Goal: Task Accomplishment & Management: Complete application form

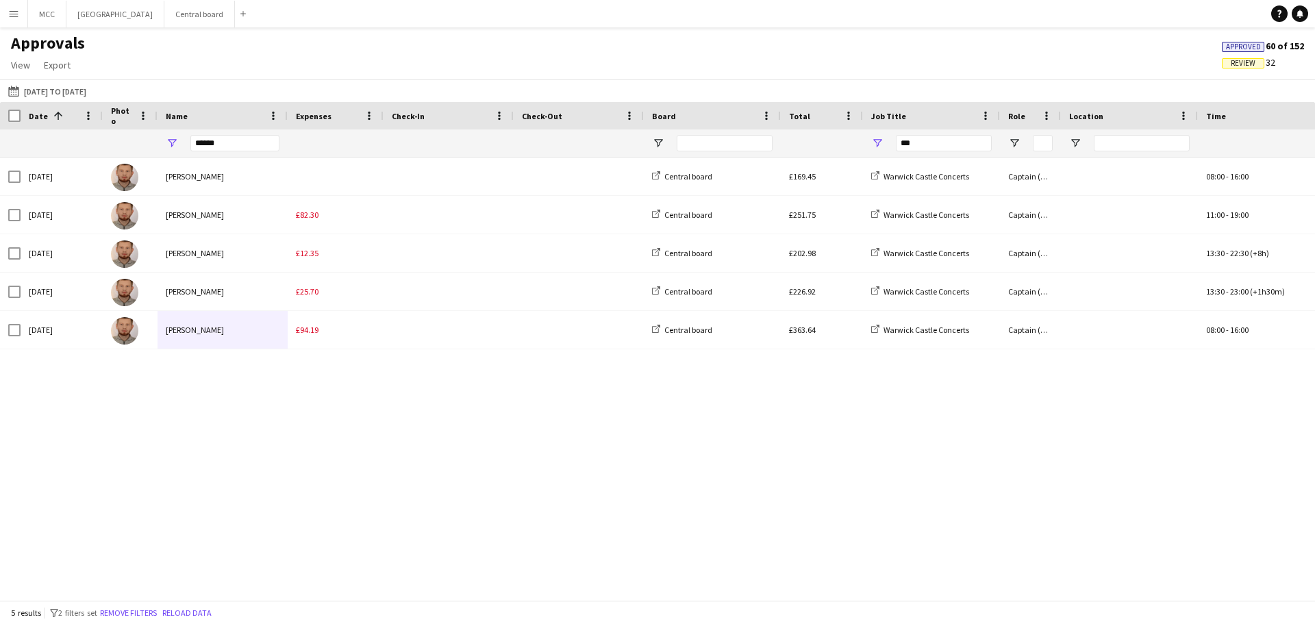
click at [597, 574] on div "Tue, 26 Aug 2025 Konrad Zareba Central board £169.45 Warwick Castle Concerts Ca…" at bounding box center [657, 374] width 1315 height 432
click at [10, 24] on button "Menu" at bounding box center [13, 13] width 27 height 27
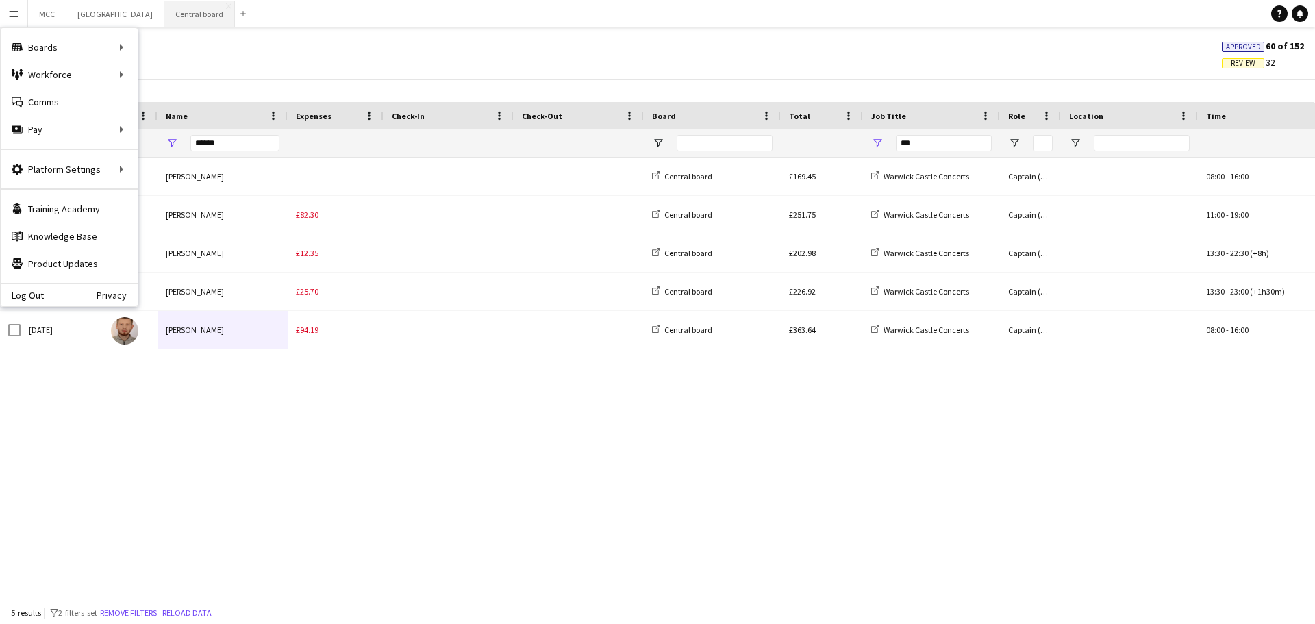
click at [203, 18] on button "Central board Close" at bounding box center [199, 14] width 71 height 27
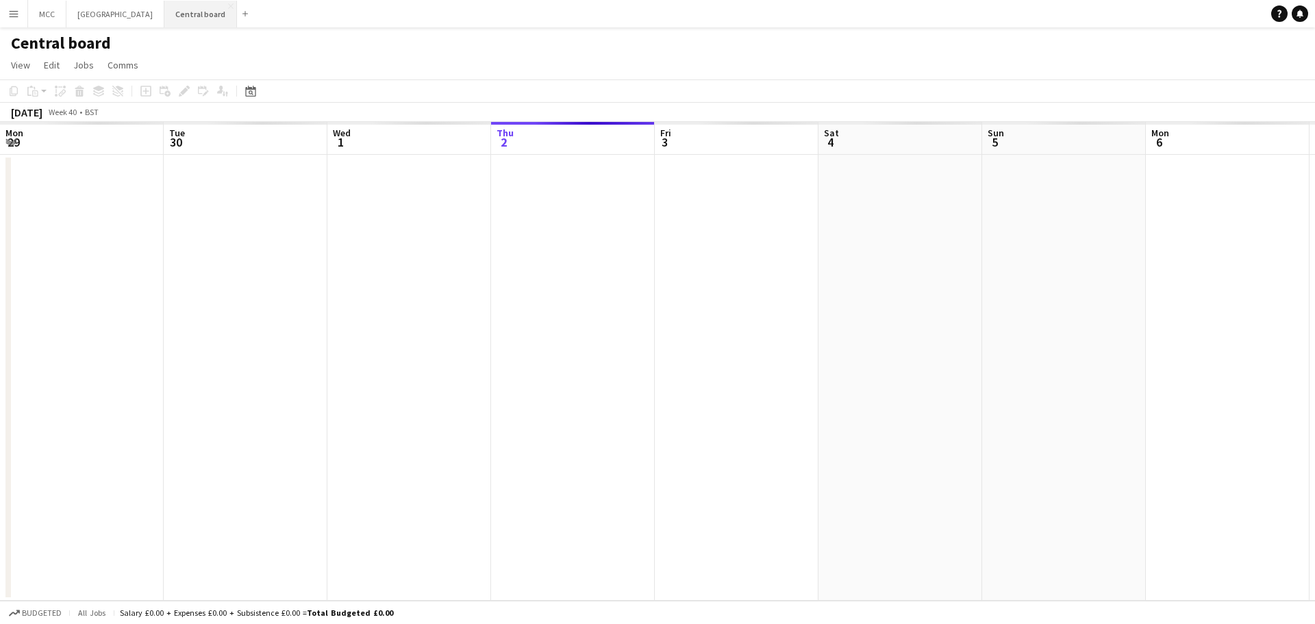
scroll to position [0, 327]
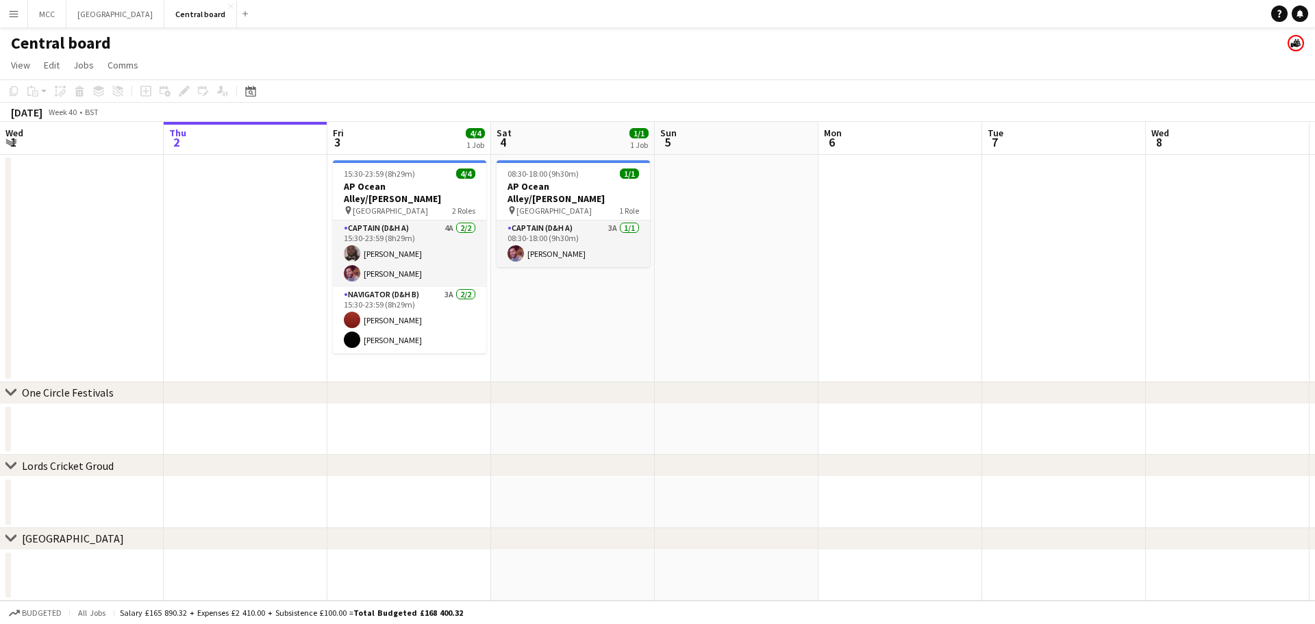
click at [761, 295] on app-date-cell at bounding box center [737, 268] width 164 height 227
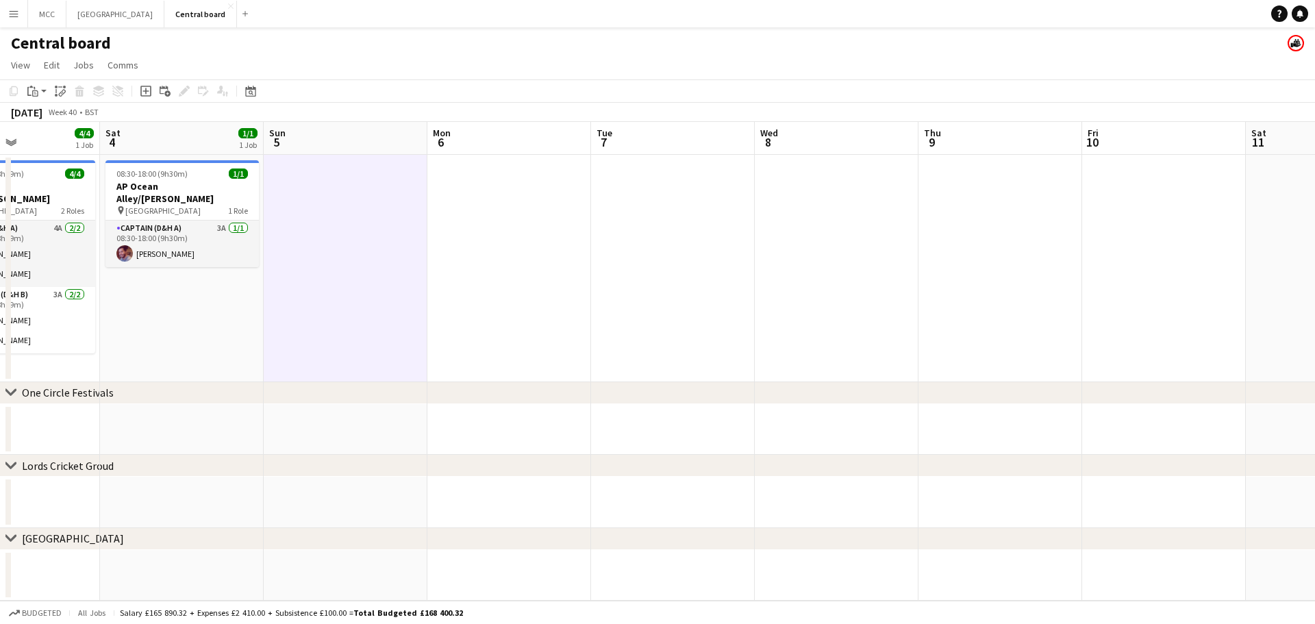
scroll to position [0, 392]
click at [659, 274] on app-date-cell at bounding box center [673, 268] width 164 height 227
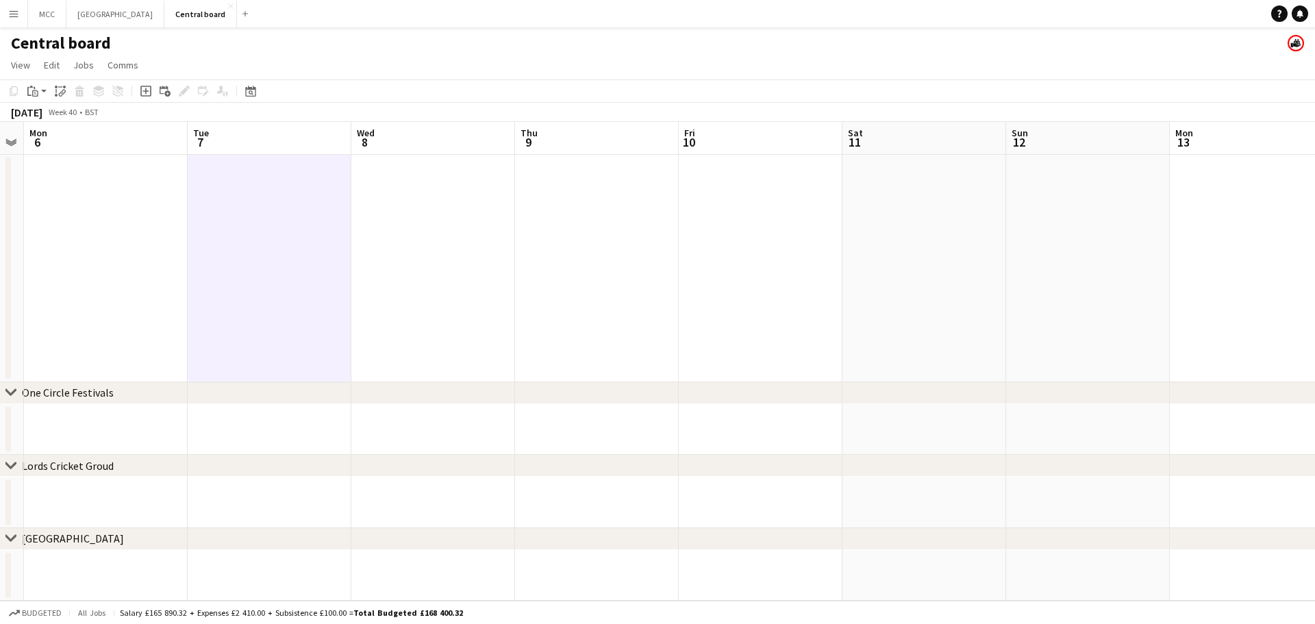
scroll to position [0, 468]
click at [145, 90] on icon "Add job" at bounding box center [145, 91] width 11 height 11
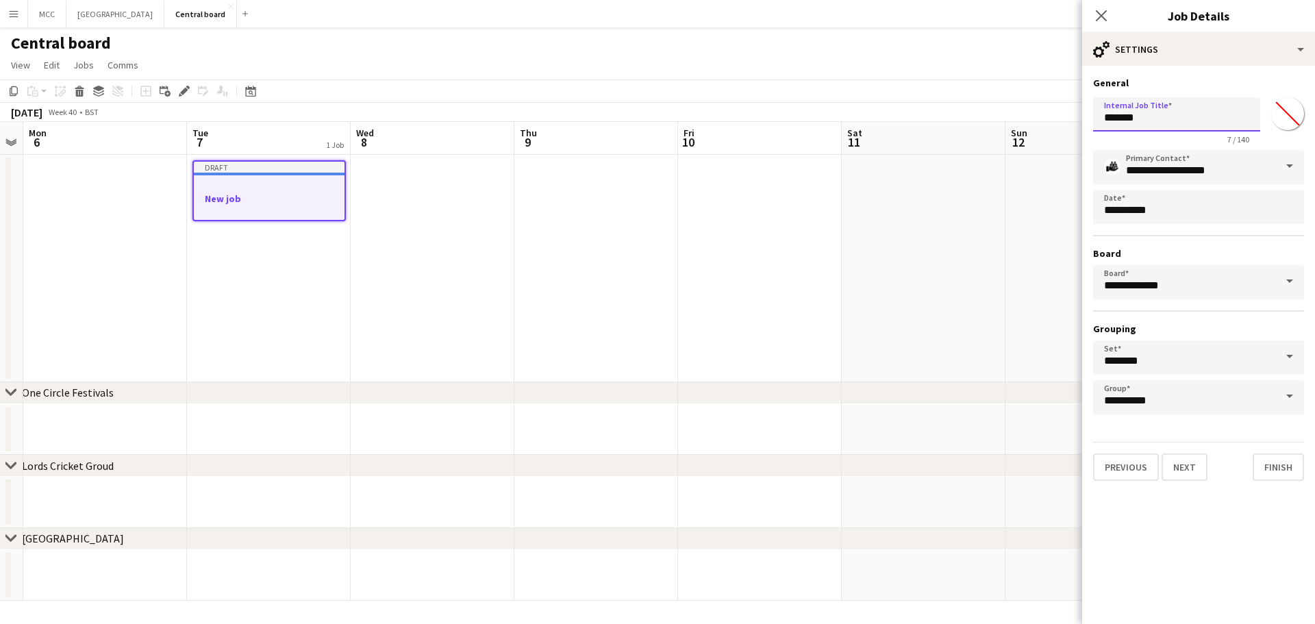
drag, startPoint x: 1197, startPoint y: 116, endPoint x: 1085, endPoint y: 120, distance: 111.7
click at [1085, 120] on form "**********" at bounding box center [1198, 279] width 233 height 404
type input "**********"
click at [1184, 476] on button "Next" at bounding box center [1185, 467] width 46 height 27
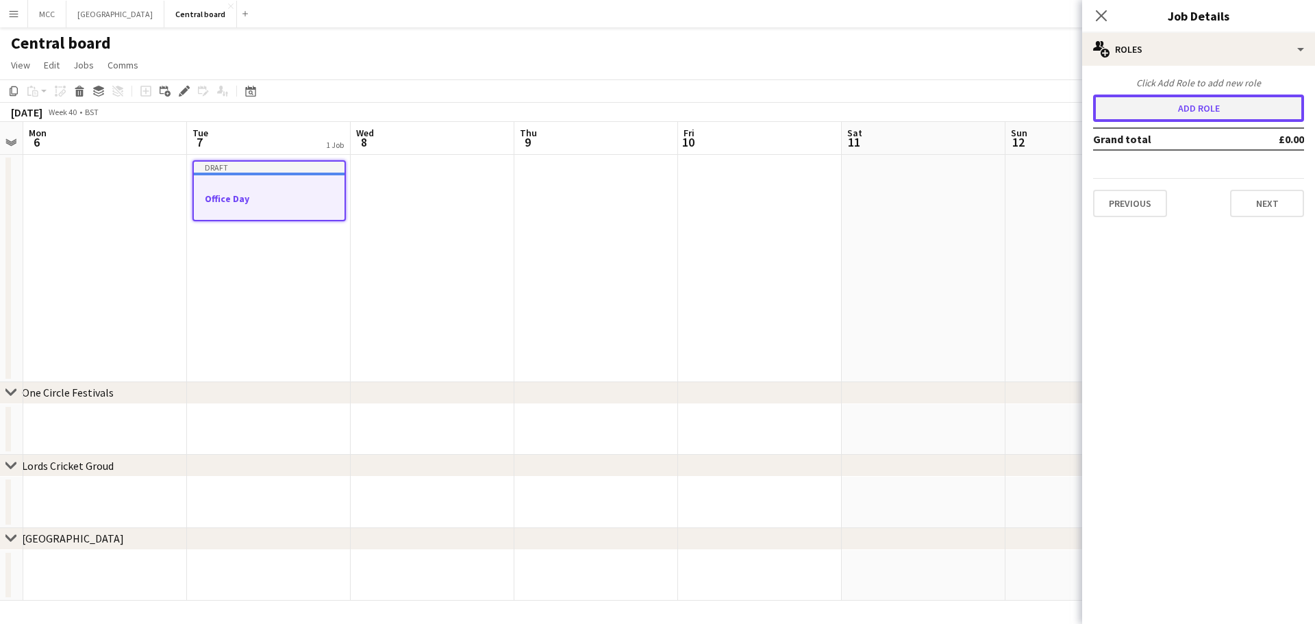
click at [1176, 110] on button "Add role" at bounding box center [1198, 108] width 211 height 27
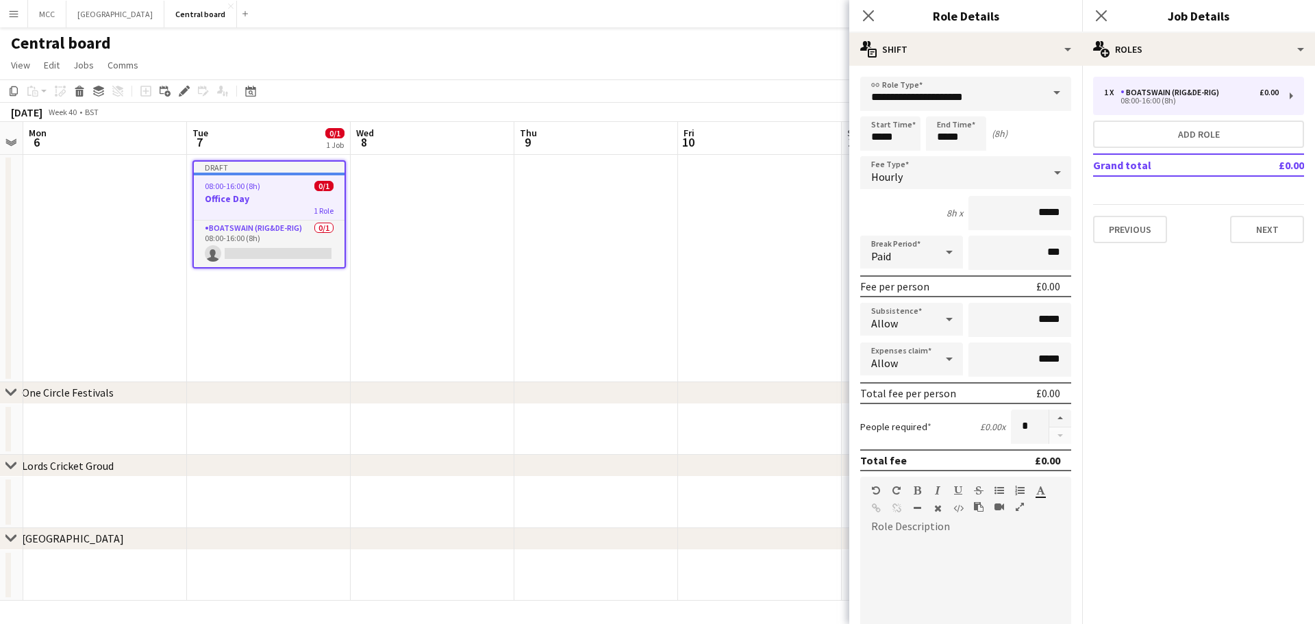
click at [1054, 92] on span at bounding box center [1057, 93] width 29 height 33
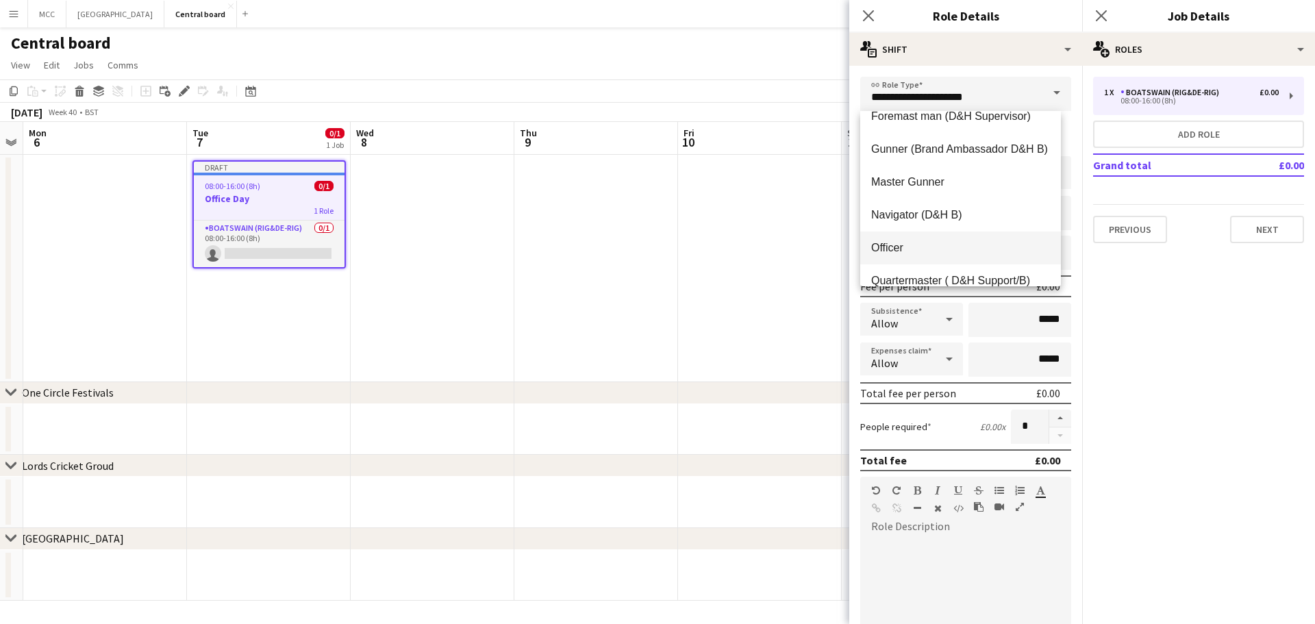
scroll to position [197, 0]
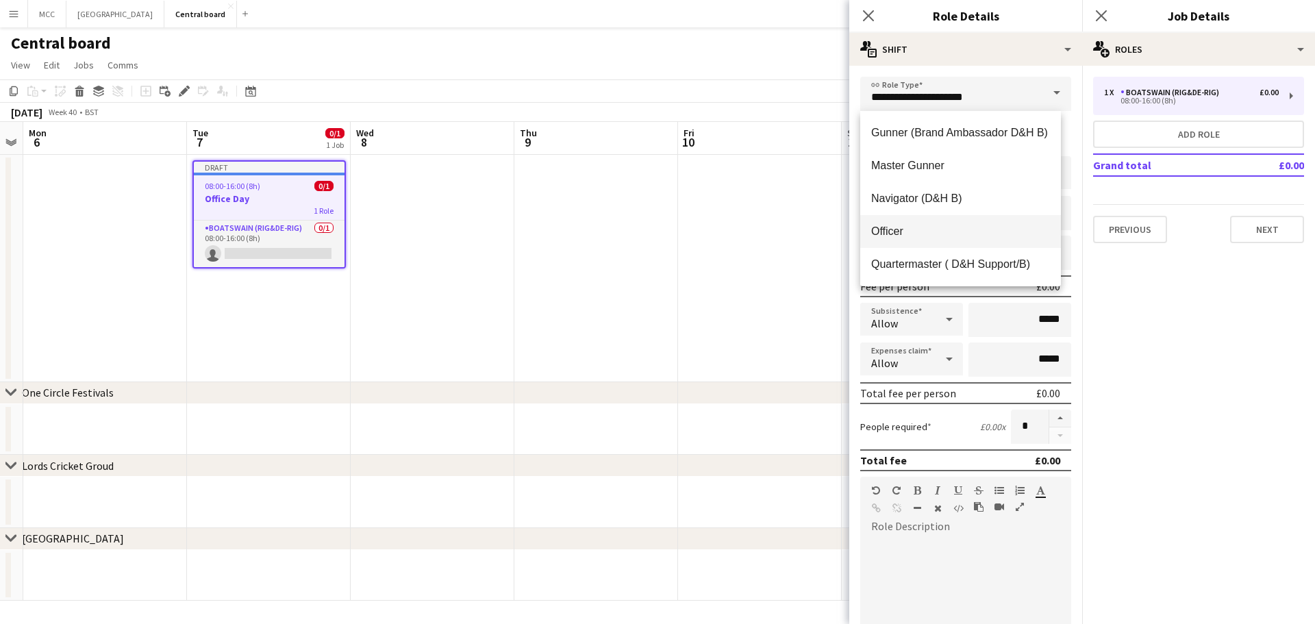
click at [945, 233] on span "Officer" at bounding box center [960, 231] width 179 height 13
type input "*******"
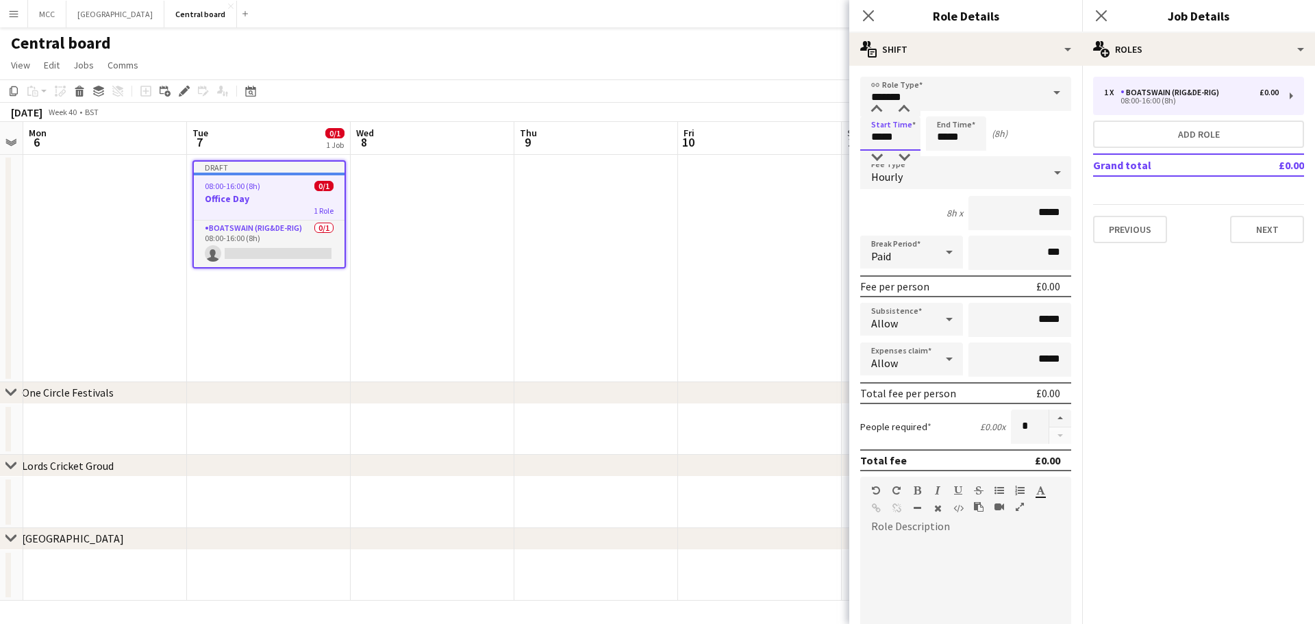
drag, startPoint x: 908, startPoint y: 140, endPoint x: 860, endPoint y: 140, distance: 48.6
click at [860, 140] on form "link Role Type ******* Start Time ***** End Time ***** (8h) Fee Type Hourly 8h …" at bounding box center [966, 503] width 233 height 852
type input "*****"
drag, startPoint x: 978, startPoint y: 141, endPoint x: 917, endPoint y: 141, distance: 61.0
click at [917, 141] on div "Start Time ***** End Time ***** (7h)" at bounding box center [965, 133] width 211 height 34
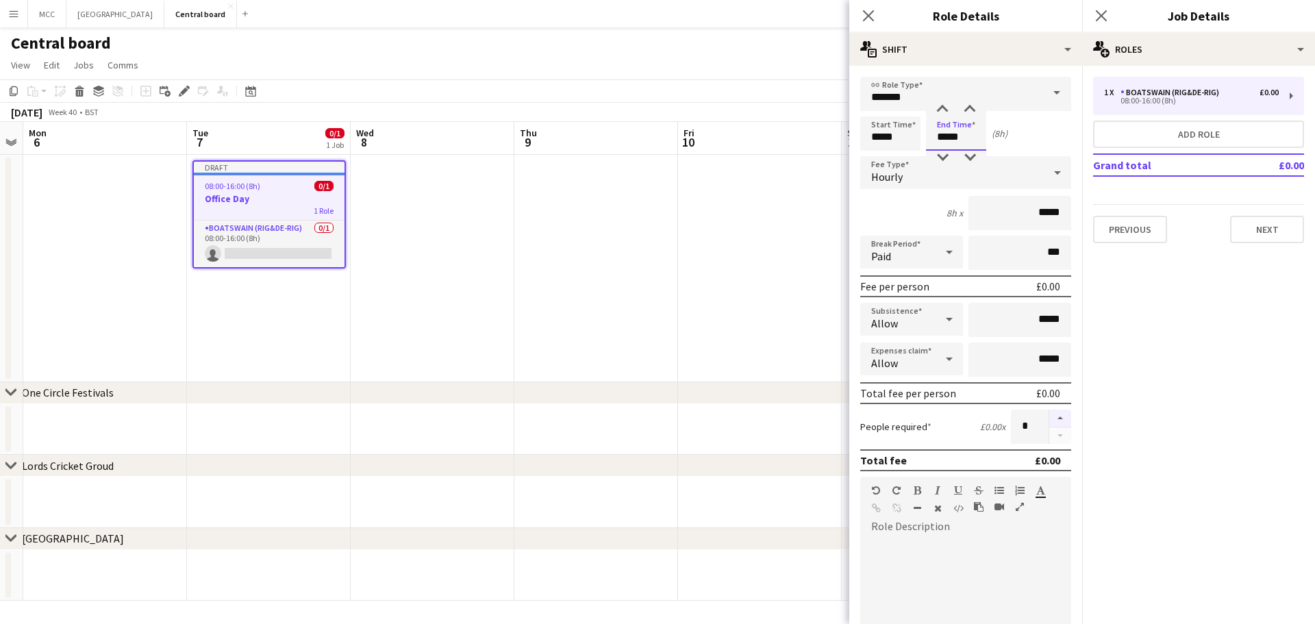
type input "*****"
click at [1051, 420] on button "button" at bounding box center [1061, 419] width 22 height 18
type input "*"
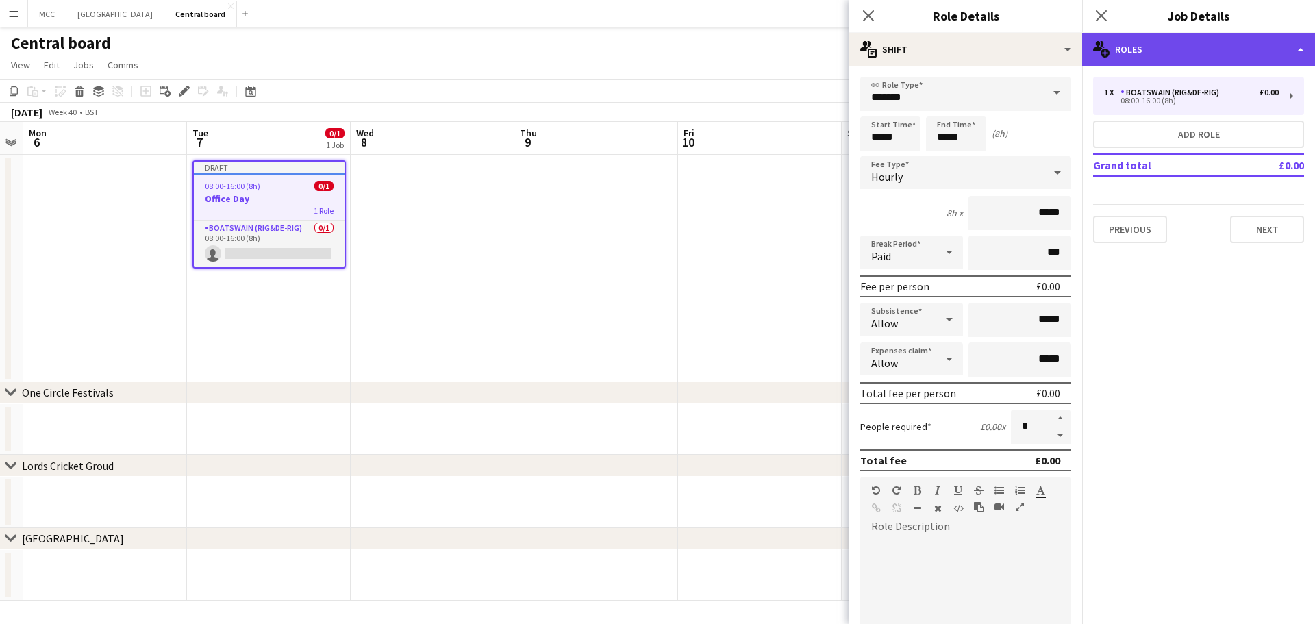
click at [1302, 51] on div "multiple-users-add Roles" at bounding box center [1198, 49] width 233 height 33
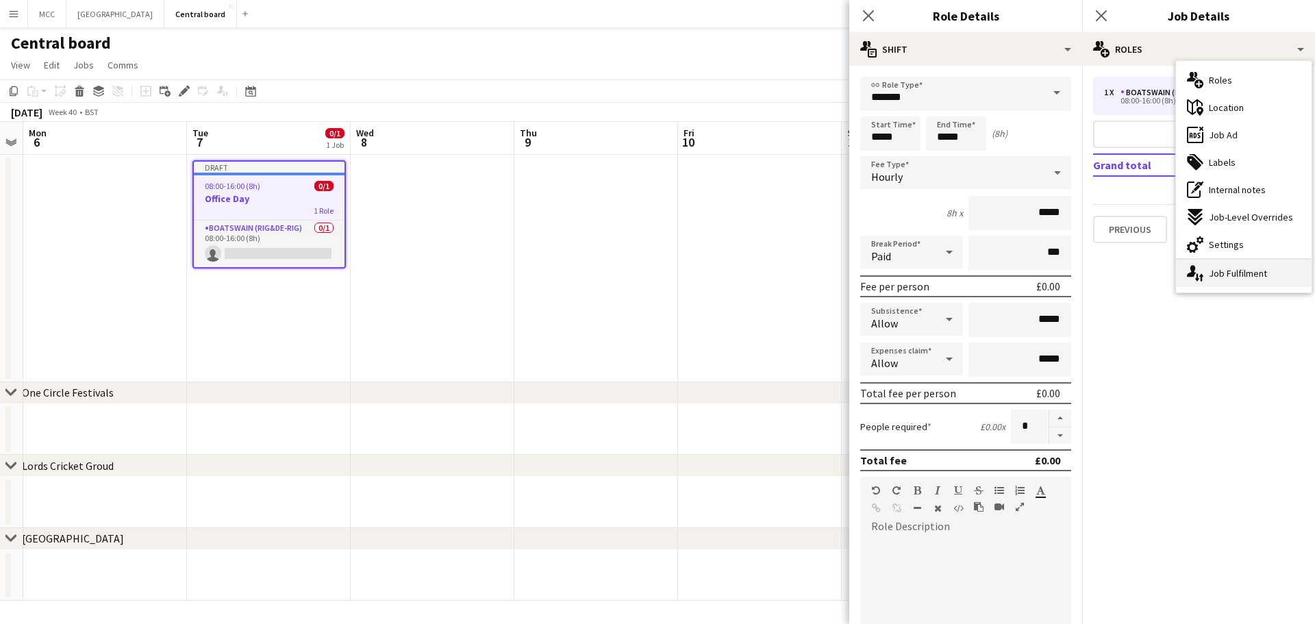
click at [1246, 266] on div "single-neutral-actions-up-down Job Fulfilment" at bounding box center [1244, 273] width 136 height 27
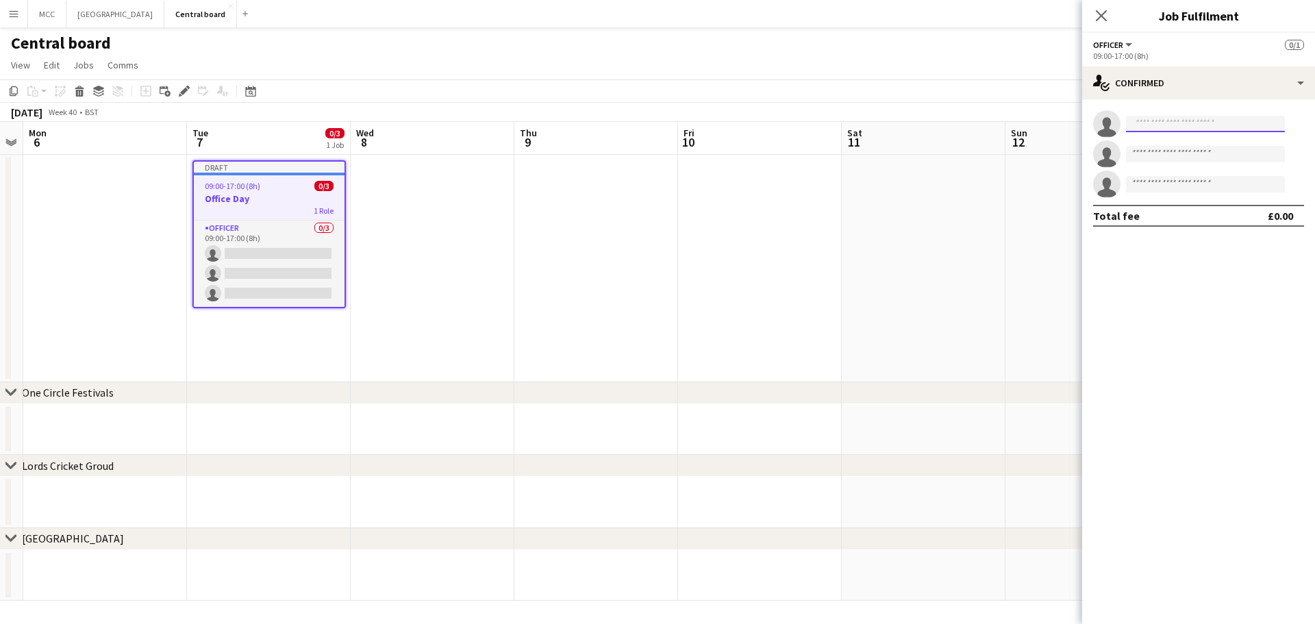
click at [1219, 125] on input at bounding box center [1205, 124] width 159 height 16
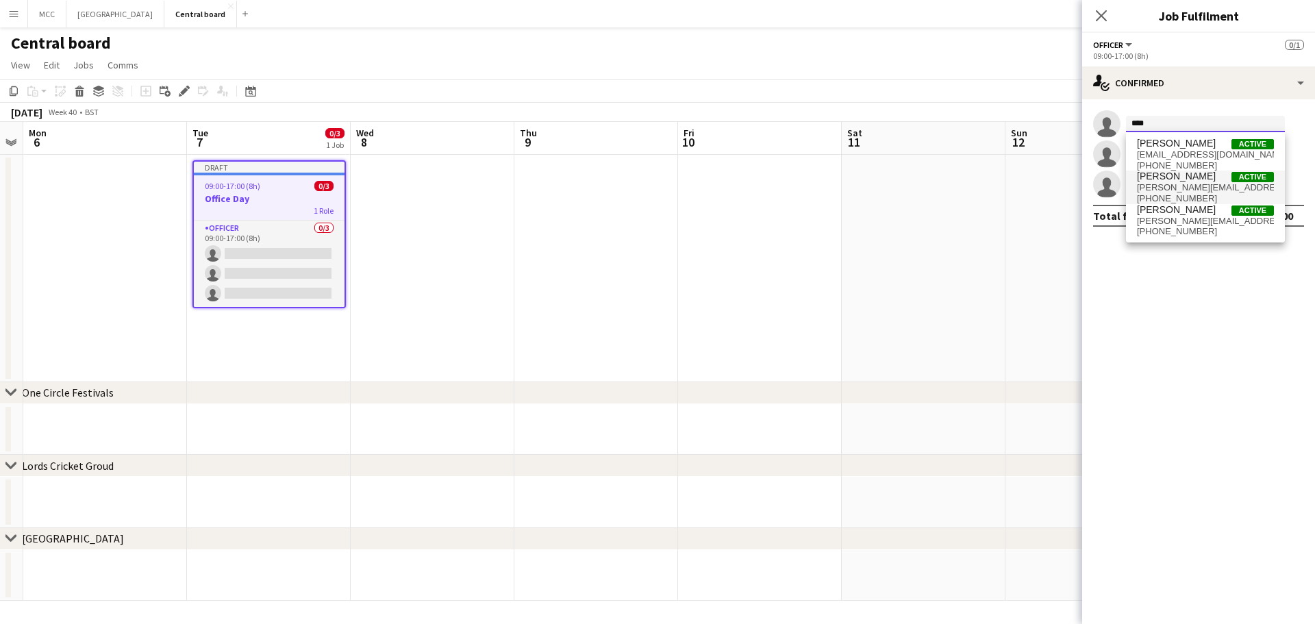
type input "****"
click at [1210, 190] on span "[PERSON_NAME][EMAIL_ADDRESS][DOMAIN_NAME]" at bounding box center [1205, 187] width 137 height 11
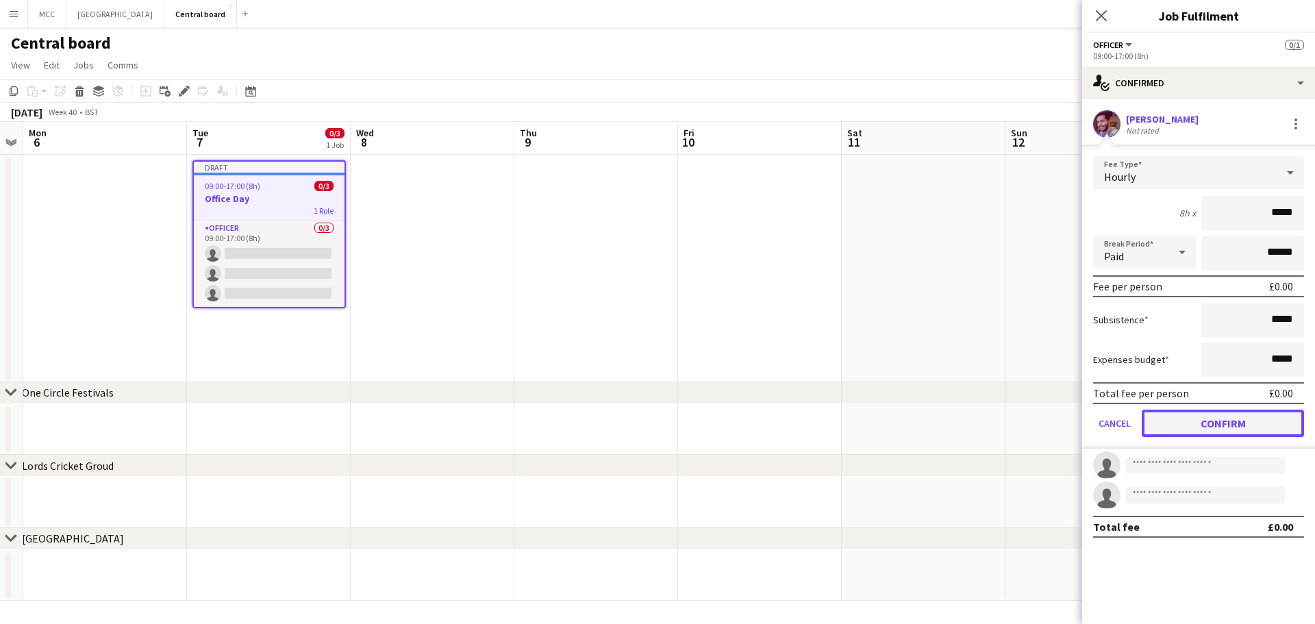
click at [1249, 421] on button "Confirm" at bounding box center [1223, 423] width 162 height 27
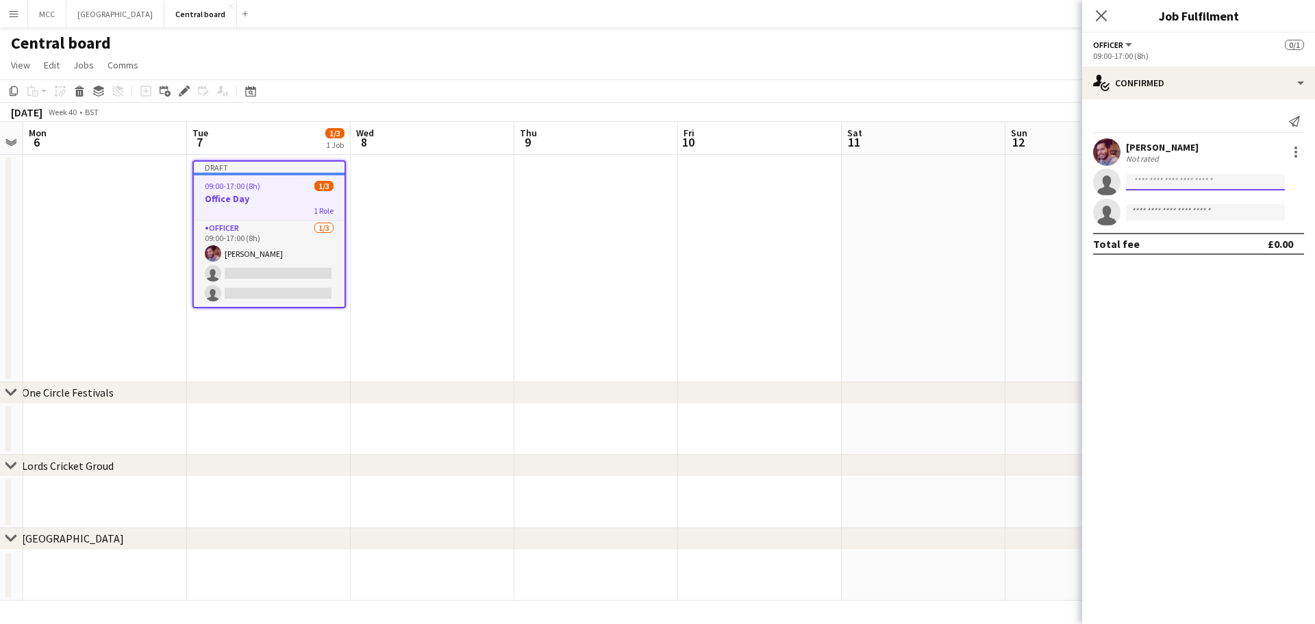
click at [1226, 183] on input at bounding box center [1205, 182] width 159 height 16
type input "******"
click at [1198, 208] on span "hayleyekwubiri@gmail.com" at bounding box center [1205, 213] width 137 height 11
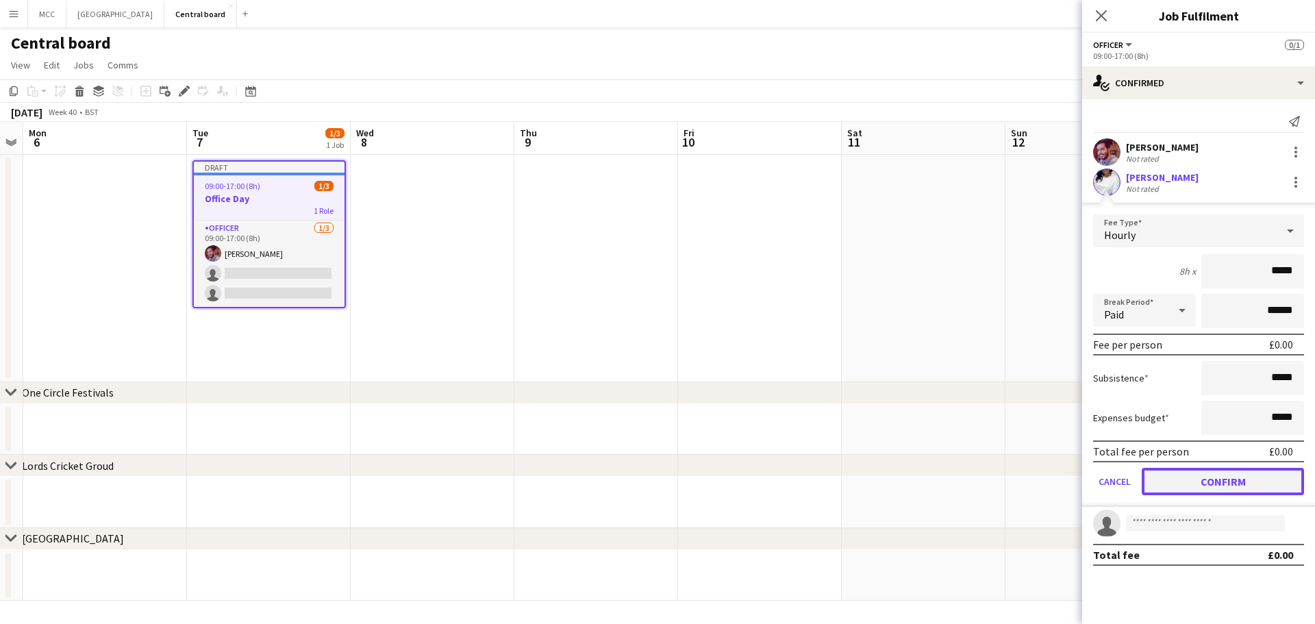
click at [1212, 484] on button "Confirm" at bounding box center [1223, 481] width 162 height 27
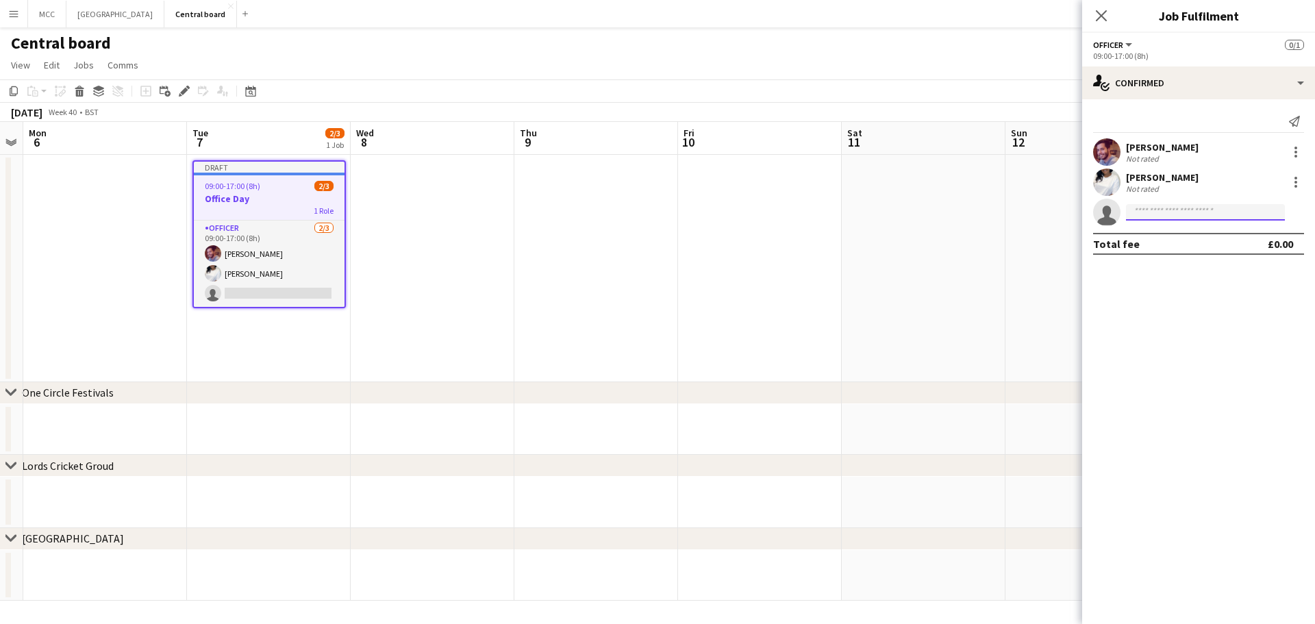
click at [1212, 216] on input at bounding box center [1205, 212] width 159 height 16
type input "***"
click at [1180, 236] on span "[PERSON_NAME]" at bounding box center [1176, 232] width 79 height 12
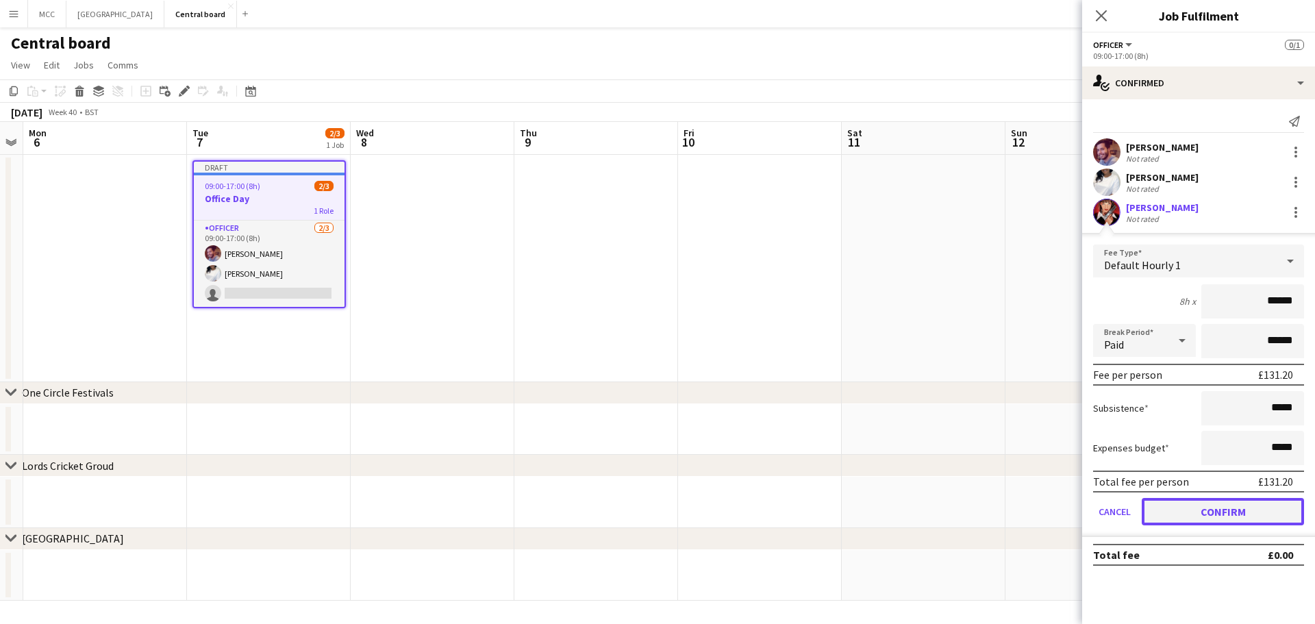
click at [1237, 513] on button "Confirm" at bounding box center [1223, 511] width 162 height 27
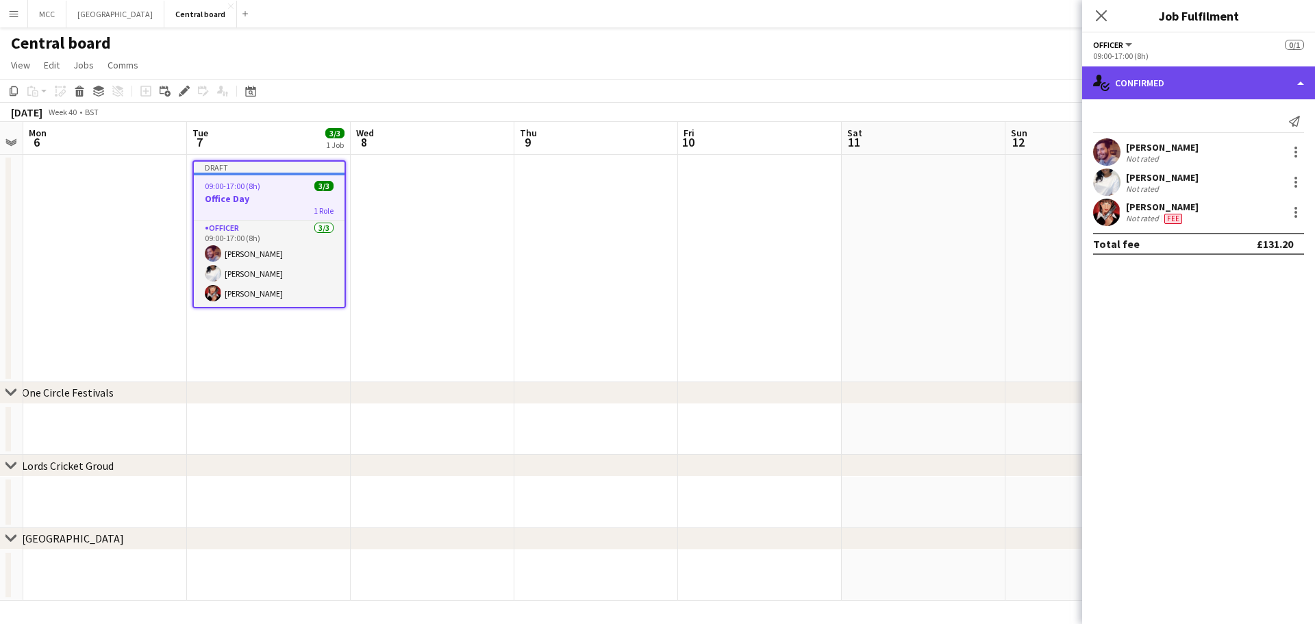
click at [1177, 85] on div "single-neutral-actions-check-2 Confirmed" at bounding box center [1198, 82] width 233 height 33
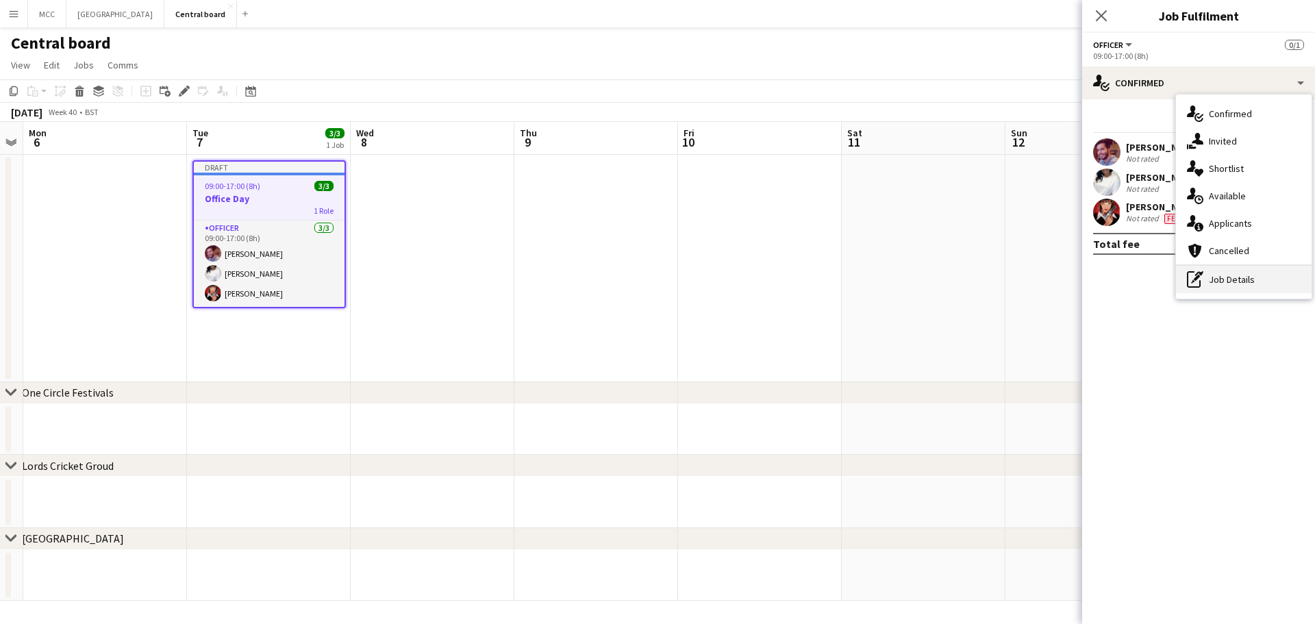
click at [1215, 280] on div "pen-write Job Details" at bounding box center [1244, 279] width 136 height 27
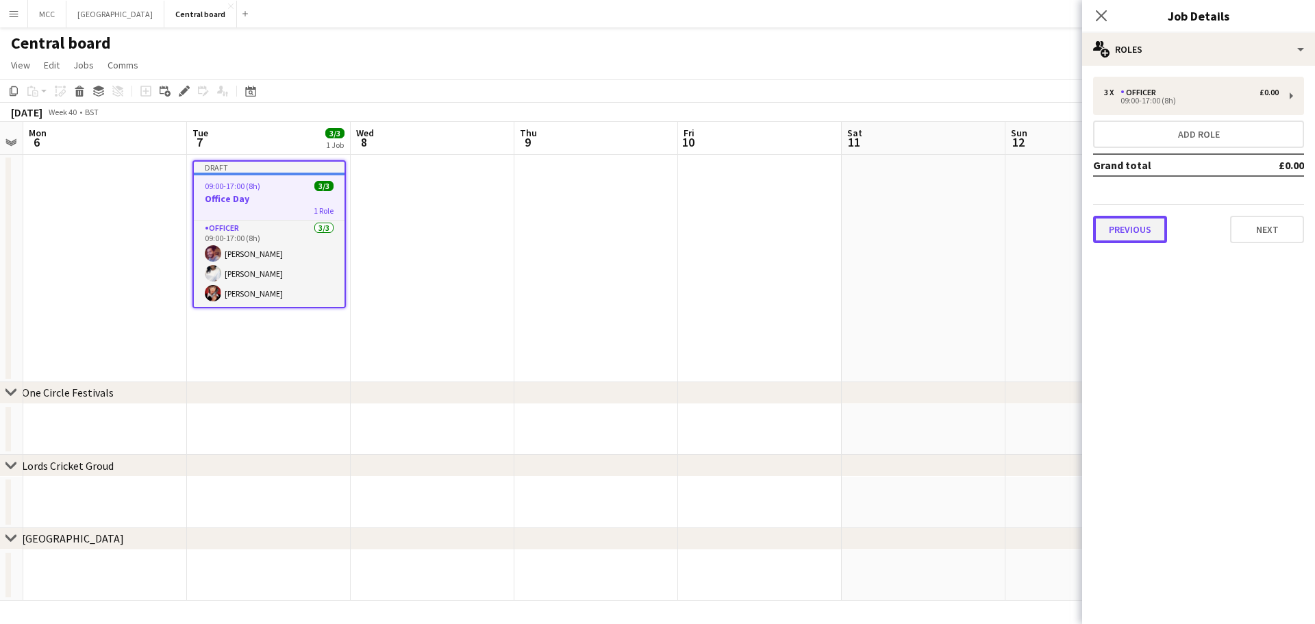
click at [1136, 233] on button "Previous" at bounding box center [1130, 229] width 74 height 27
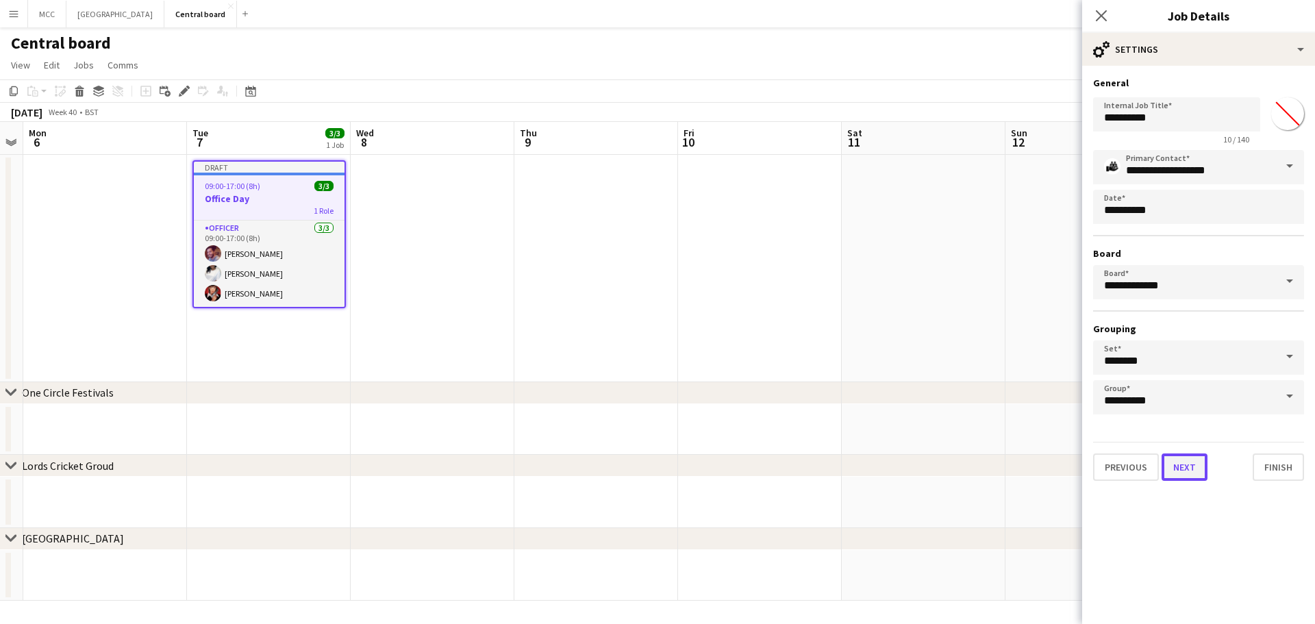
click at [1177, 471] on button "Next" at bounding box center [1185, 467] width 46 height 27
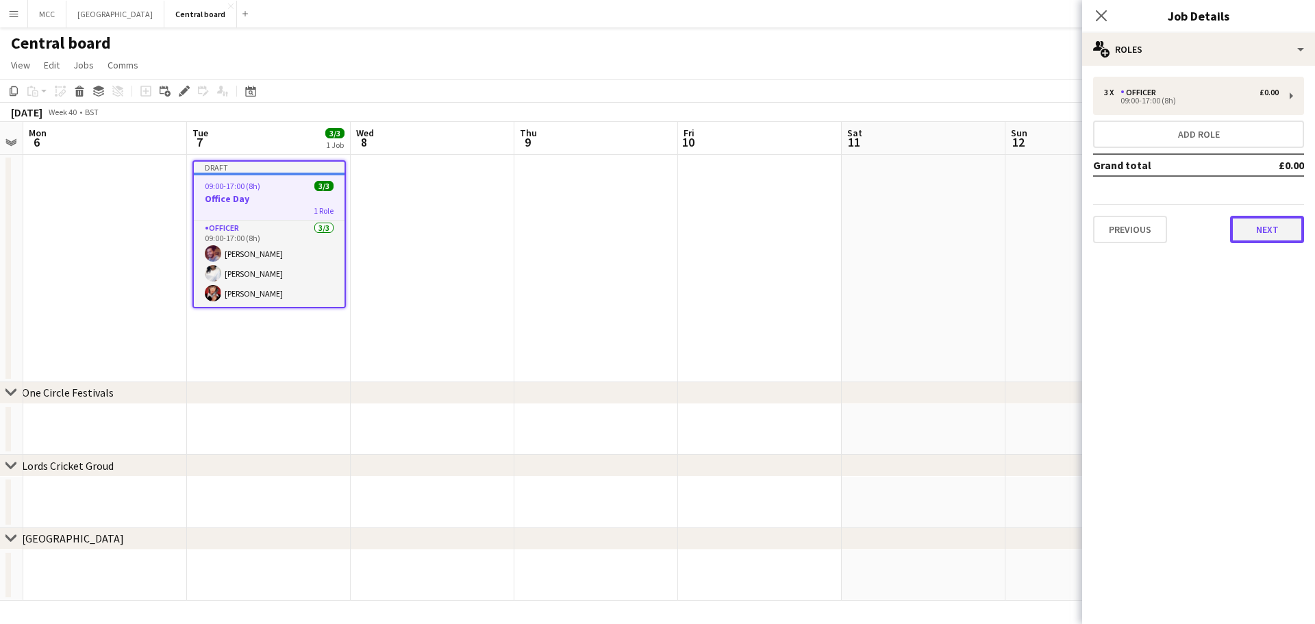
click at [1267, 228] on button "Next" at bounding box center [1267, 229] width 74 height 27
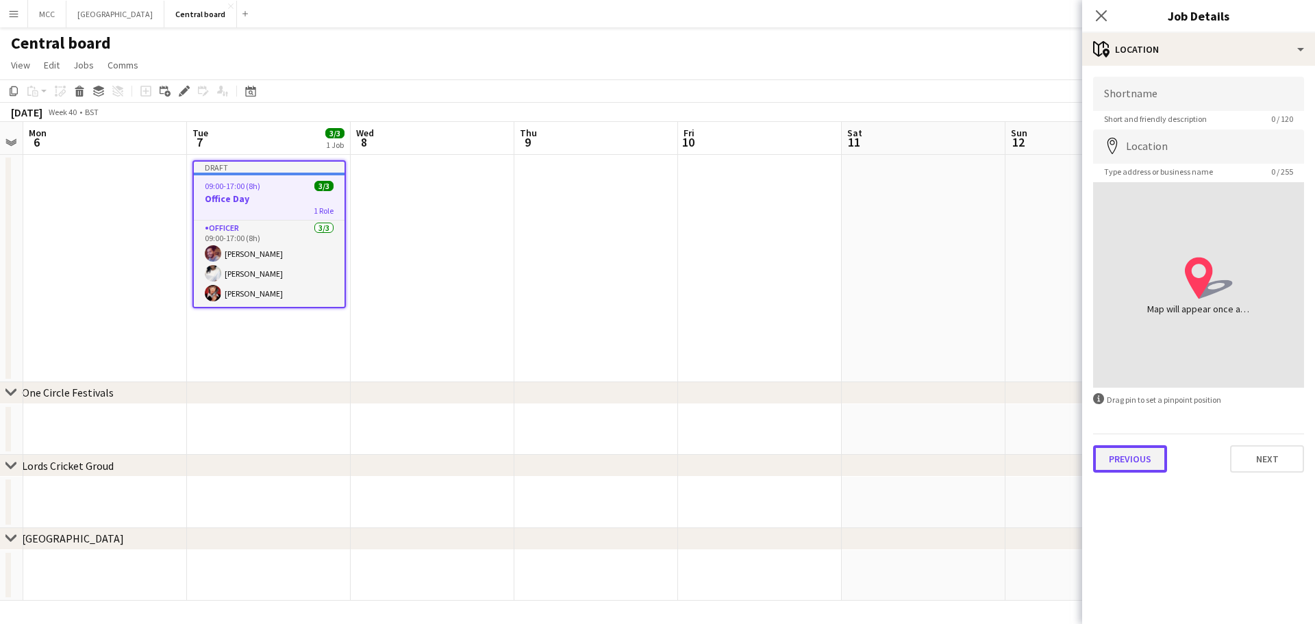
click at [1137, 465] on button "Previous" at bounding box center [1130, 458] width 74 height 27
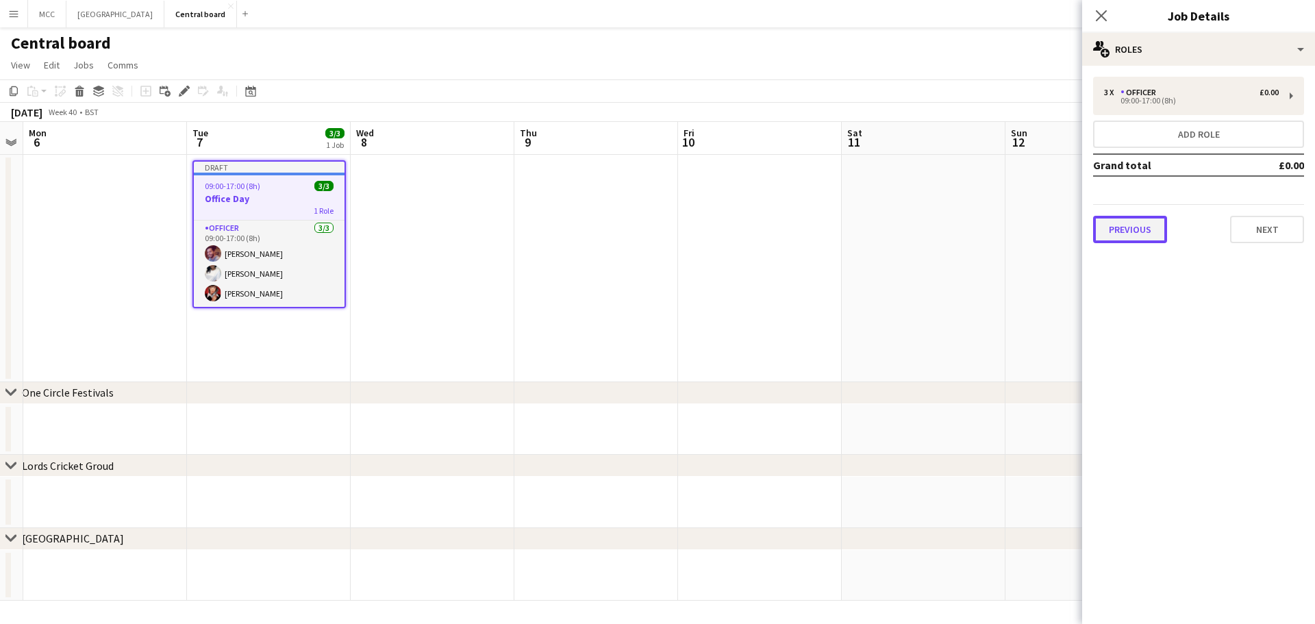
click at [1141, 229] on button "Previous" at bounding box center [1130, 229] width 74 height 27
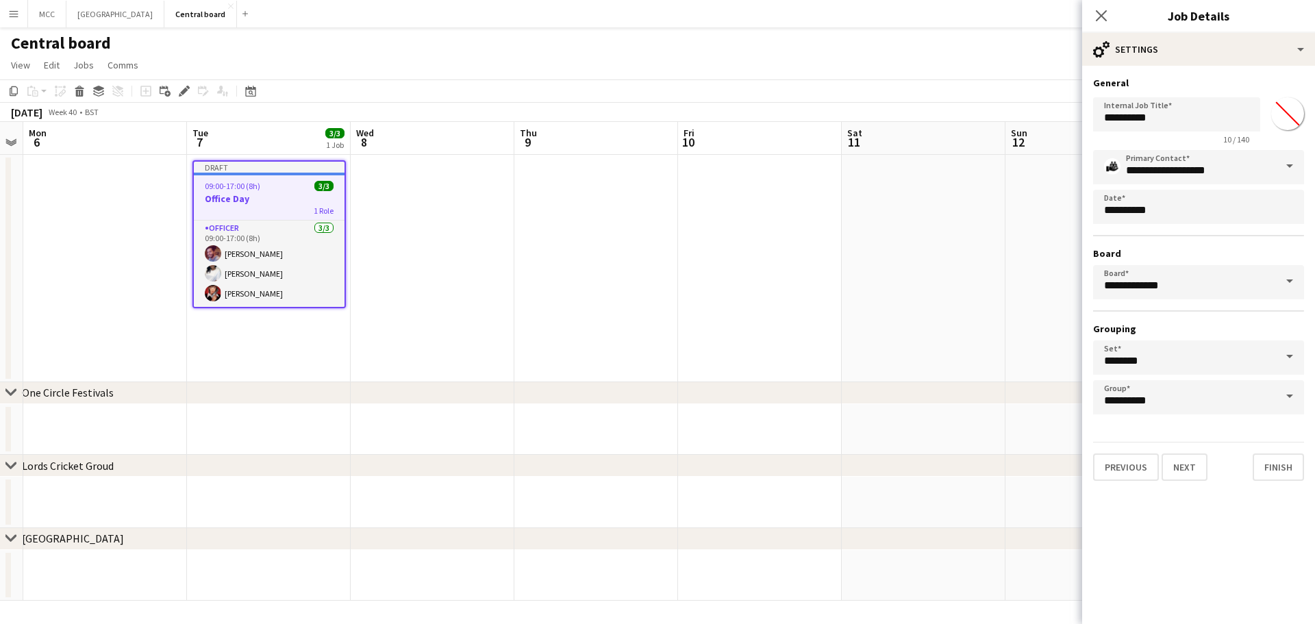
click at [1132, 453] on div "Previous Next Finish" at bounding box center [1198, 461] width 211 height 39
click at [1132, 467] on button "Previous" at bounding box center [1126, 467] width 66 height 27
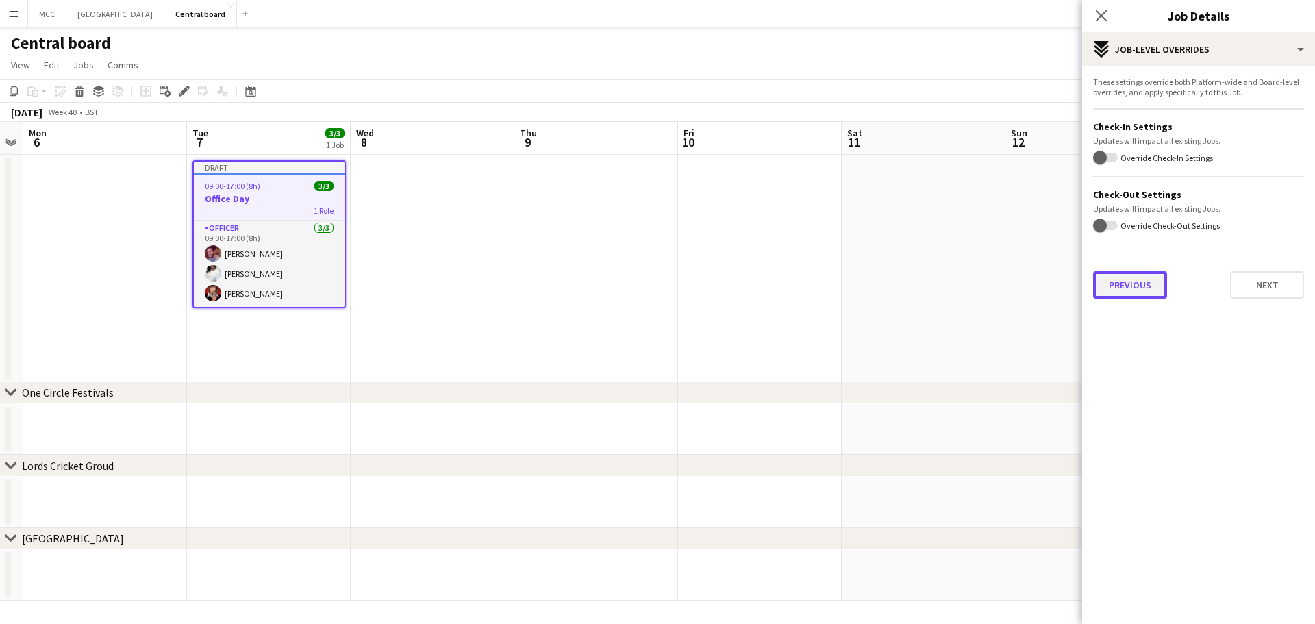
click at [1139, 285] on button "Previous" at bounding box center [1130, 284] width 74 height 27
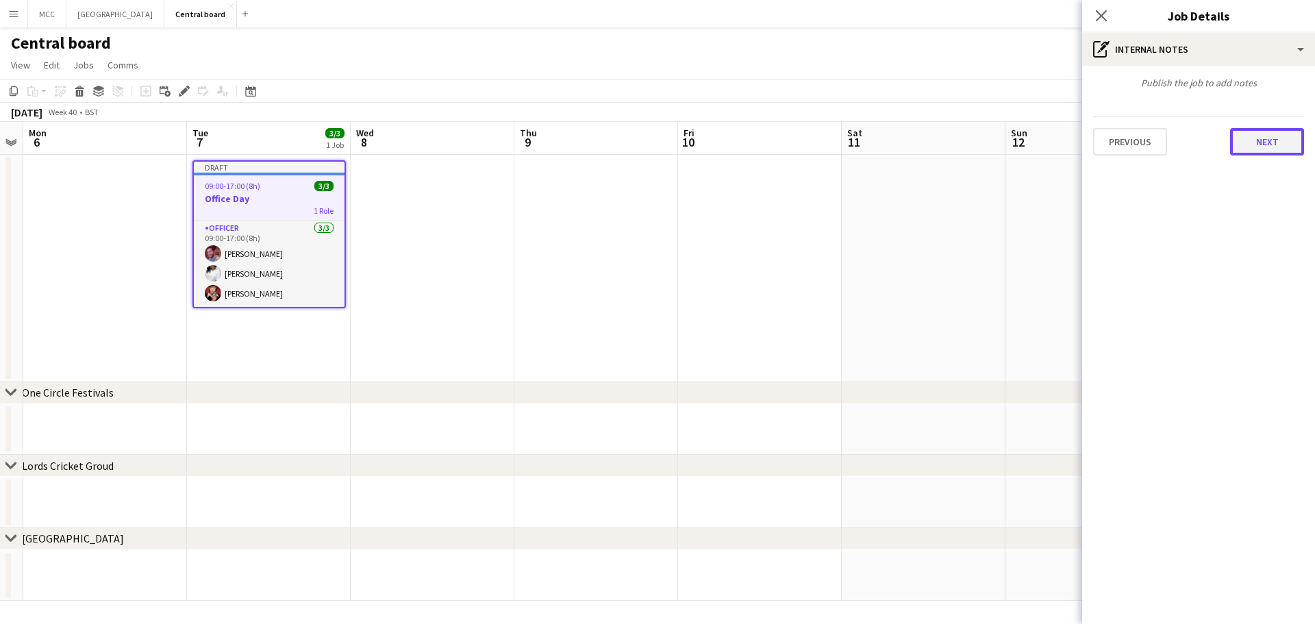
click at [1258, 141] on button "Next" at bounding box center [1267, 141] width 74 height 27
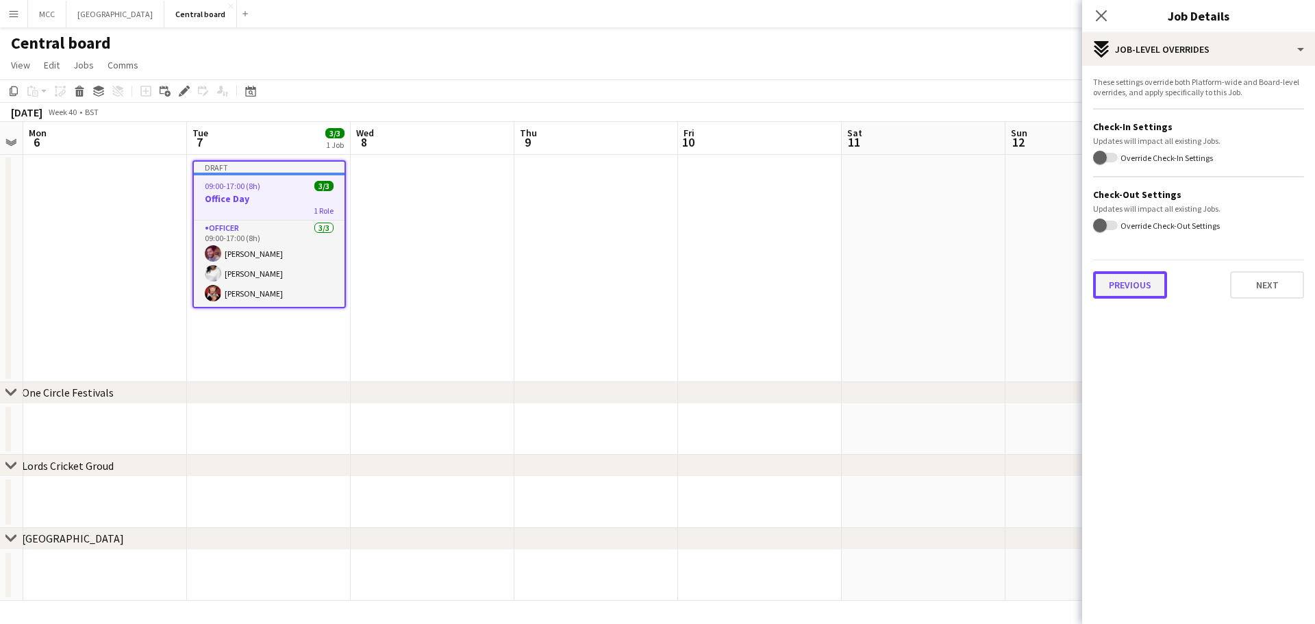
click at [1137, 282] on button "Previous" at bounding box center [1130, 284] width 74 height 27
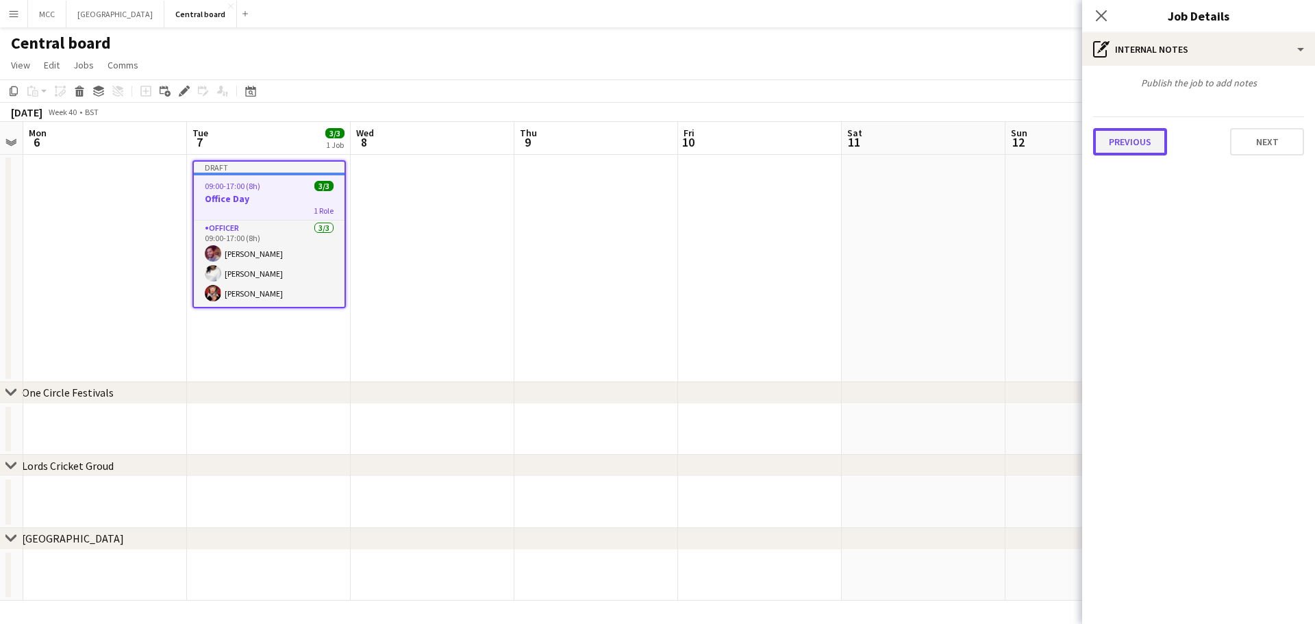
click at [1121, 137] on button "Previous" at bounding box center [1130, 141] width 74 height 27
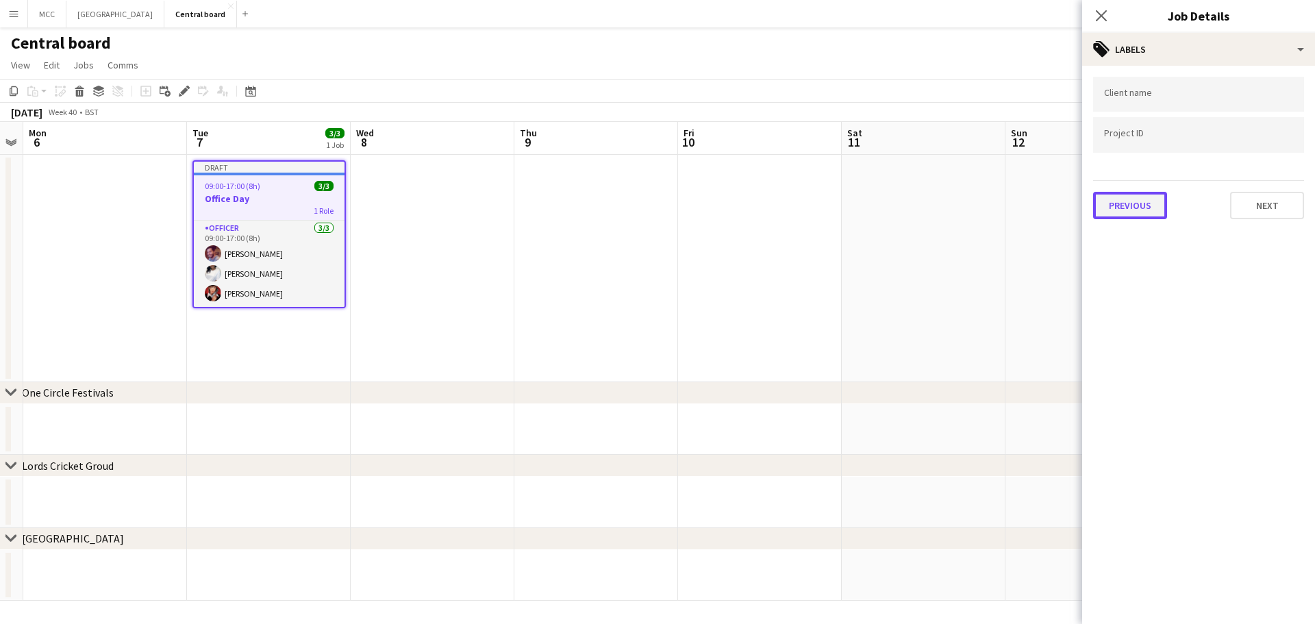
click at [1129, 214] on button "Previous" at bounding box center [1130, 205] width 74 height 27
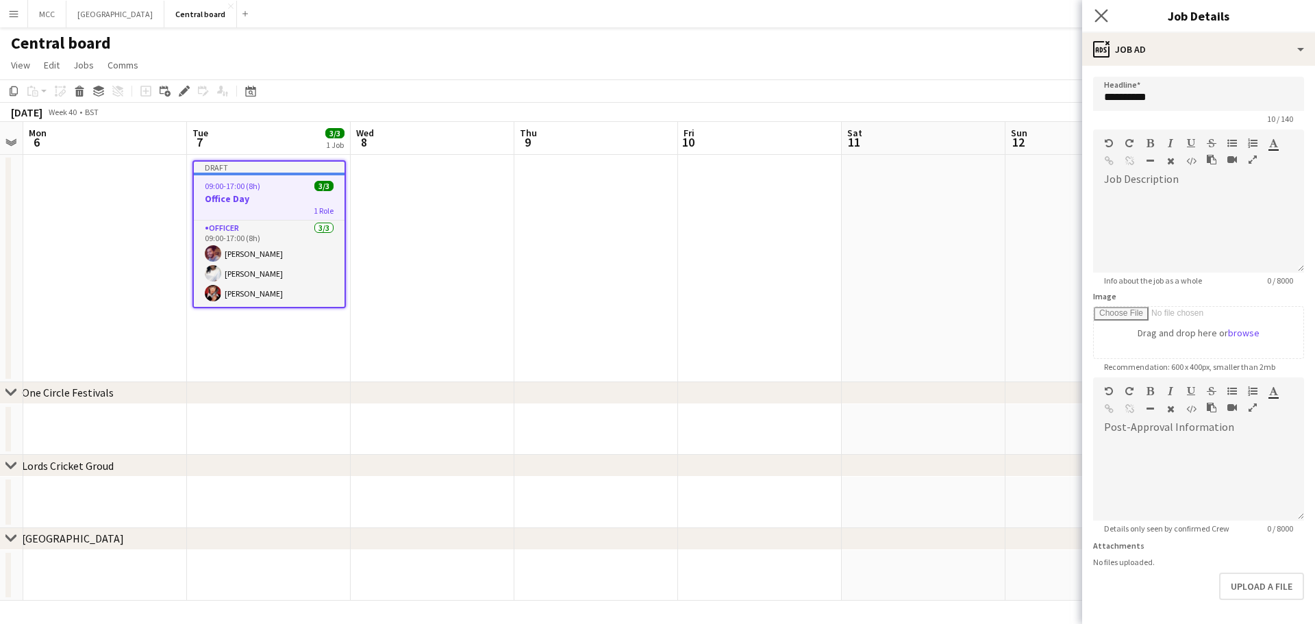
click at [1093, 21] on app-icon "Close pop-in" at bounding box center [1102, 16] width 20 height 20
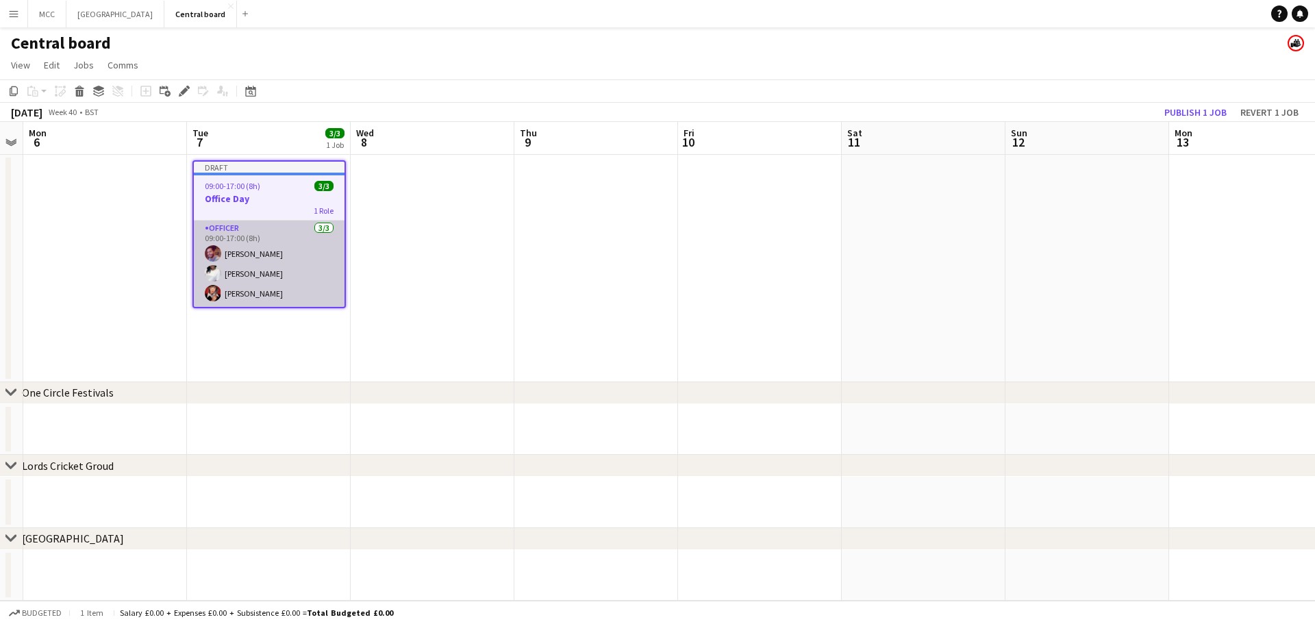
click at [266, 248] on app-card-role "Officer 3/3 09:00-17:00 (8h) Sean OSullivan Hayley Ekwubiri Mia Wallace" at bounding box center [269, 264] width 151 height 86
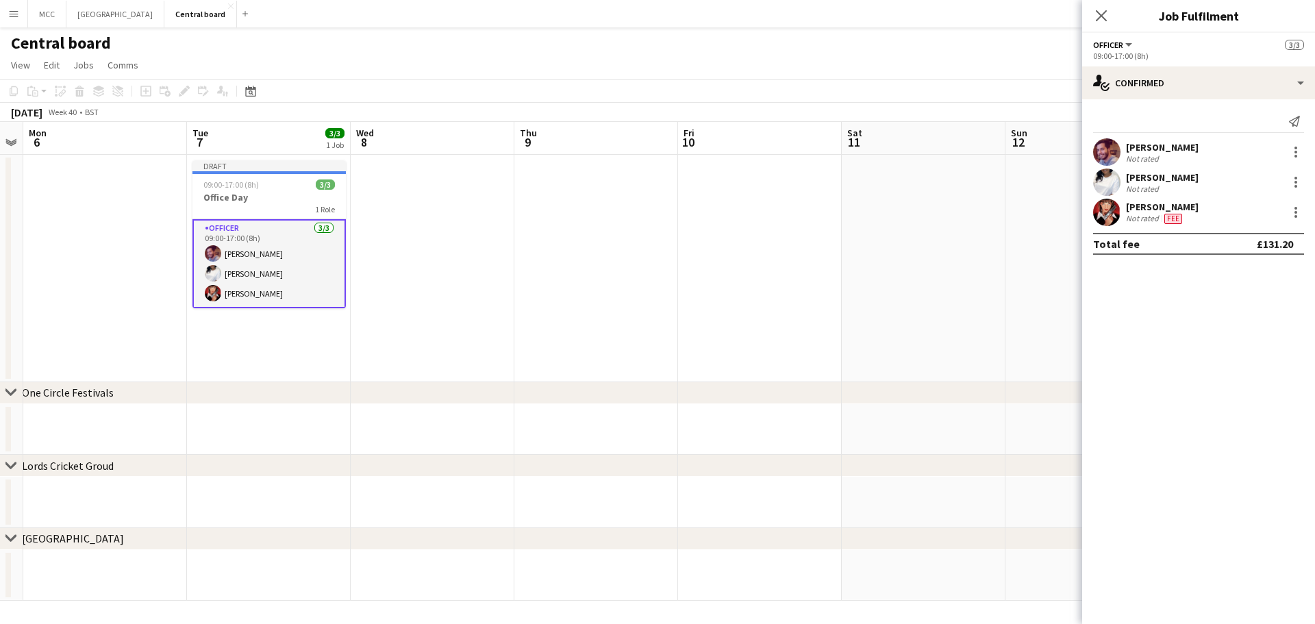
click at [1145, 49] on div "Officer All roles Officer 3/3" at bounding box center [1198, 44] width 211 height 12
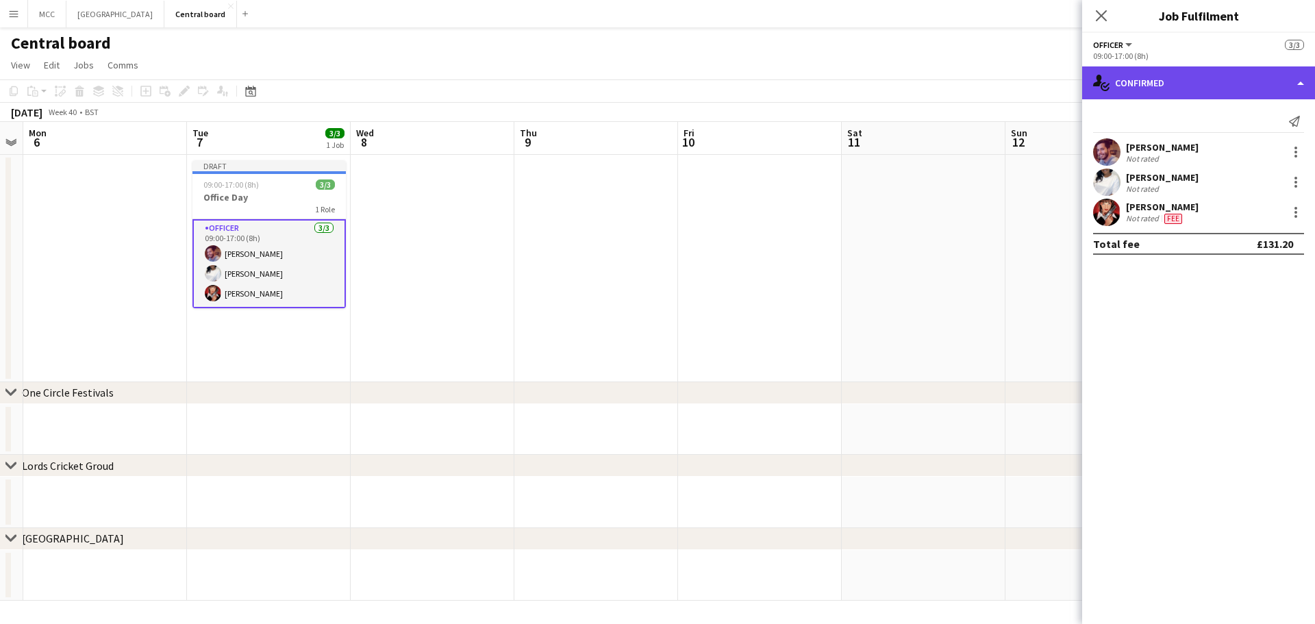
click at [1301, 81] on div "single-neutral-actions-check-2 Confirmed" at bounding box center [1198, 82] width 233 height 33
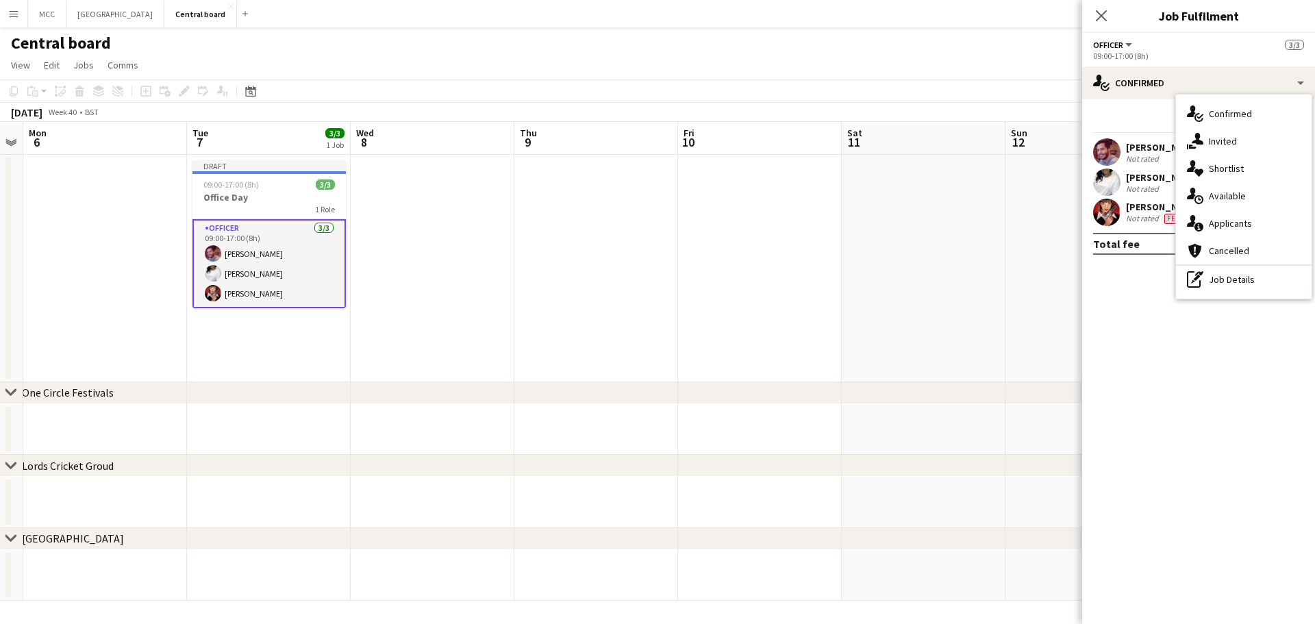
click at [1125, 151] on div "Sean OSullivan Not rated" at bounding box center [1198, 151] width 233 height 27
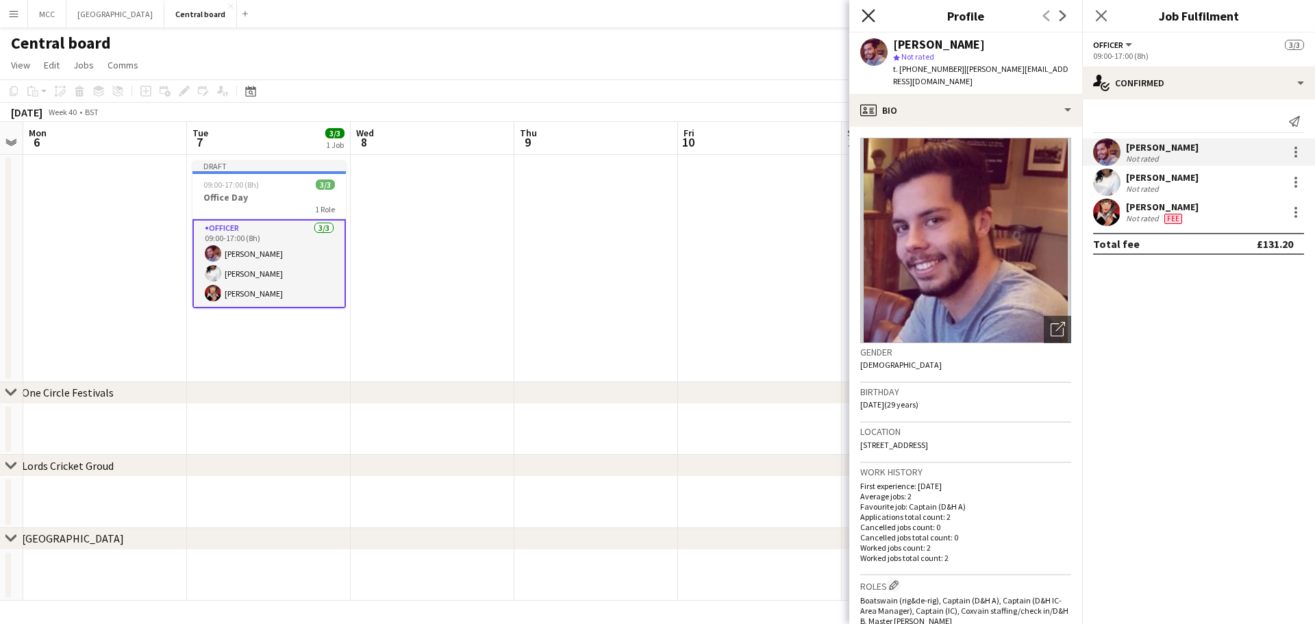
click at [865, 22] on icon "Close pop-in" at bounding box center [868, 15] width 13 height 13
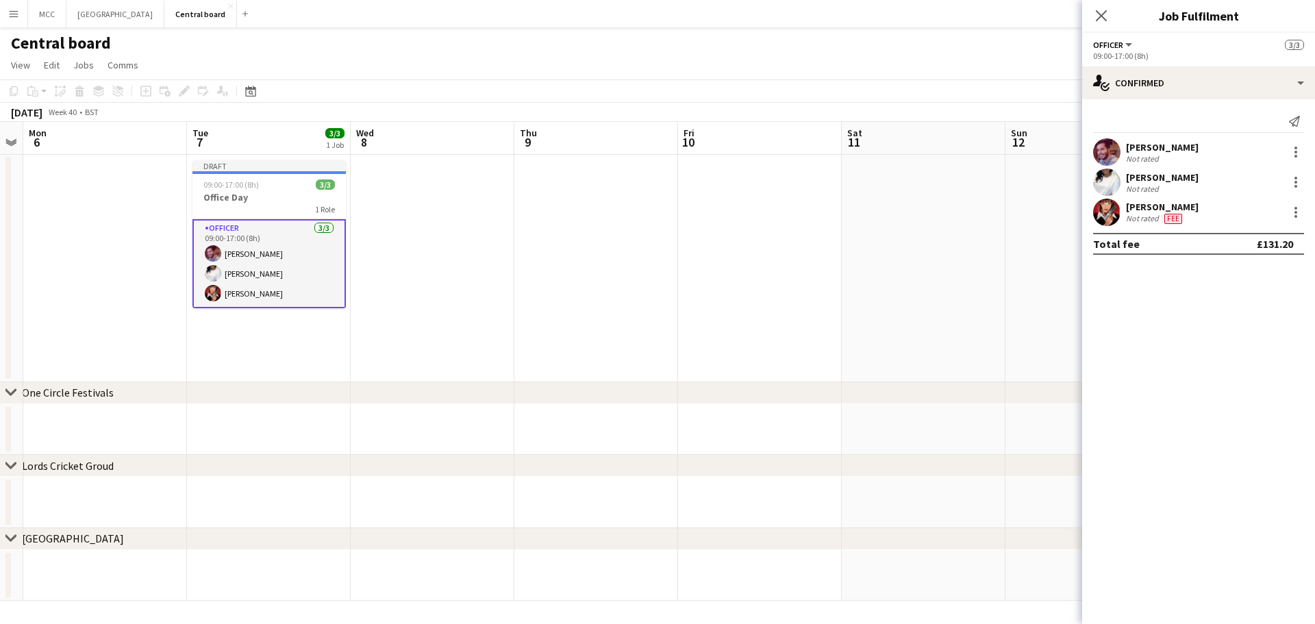
click at [1115, 43] on span "Officer" at bounding box center [1108, 45] width 30 height 10
click at [1094, 3] on div "Close pop-in" at bounding box center [1101, 16] width 38 height 32
click at [1283, 23] on h3 "Job Fulfilment" at bounding box center [1198, 16] width 233 height 18
click at [297, 202] on h3 "Office Day" at bounding box center [269, 197] width 153 height 12
click at [184, 88] on icon "Edit" at bounding box center [184, 91] width 11 height 11
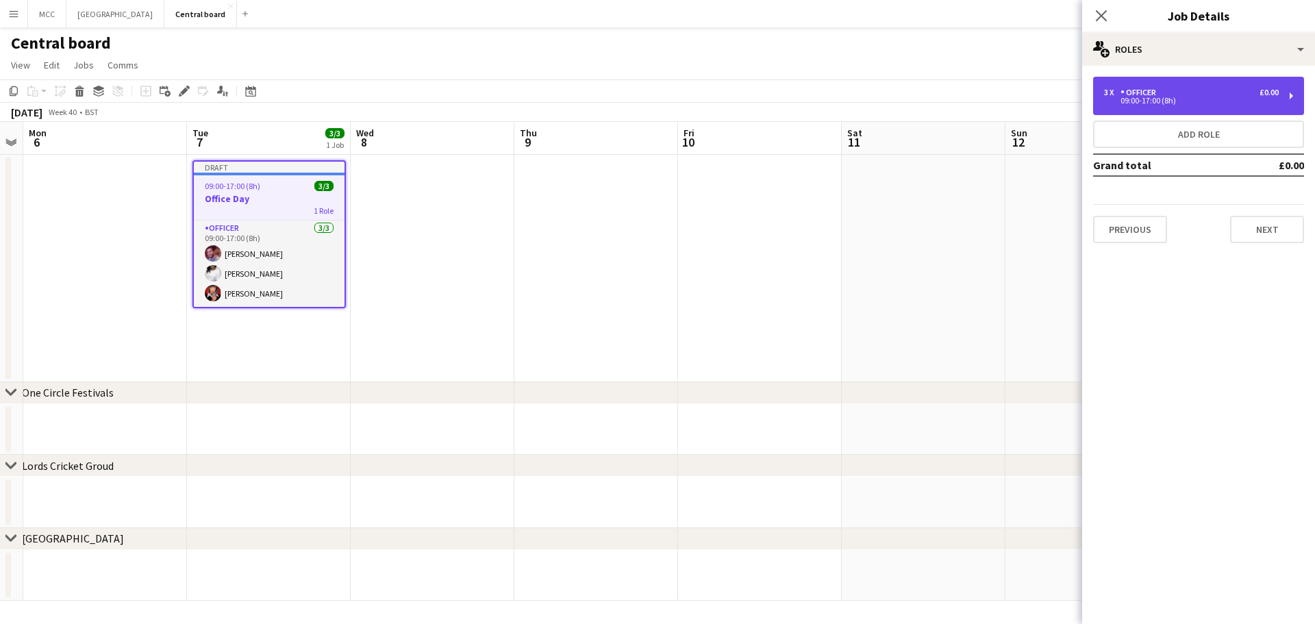
click at [1191, 92] on div "3 x Officer £0.00" at bounding box center [1191, 93] width 175 height 10
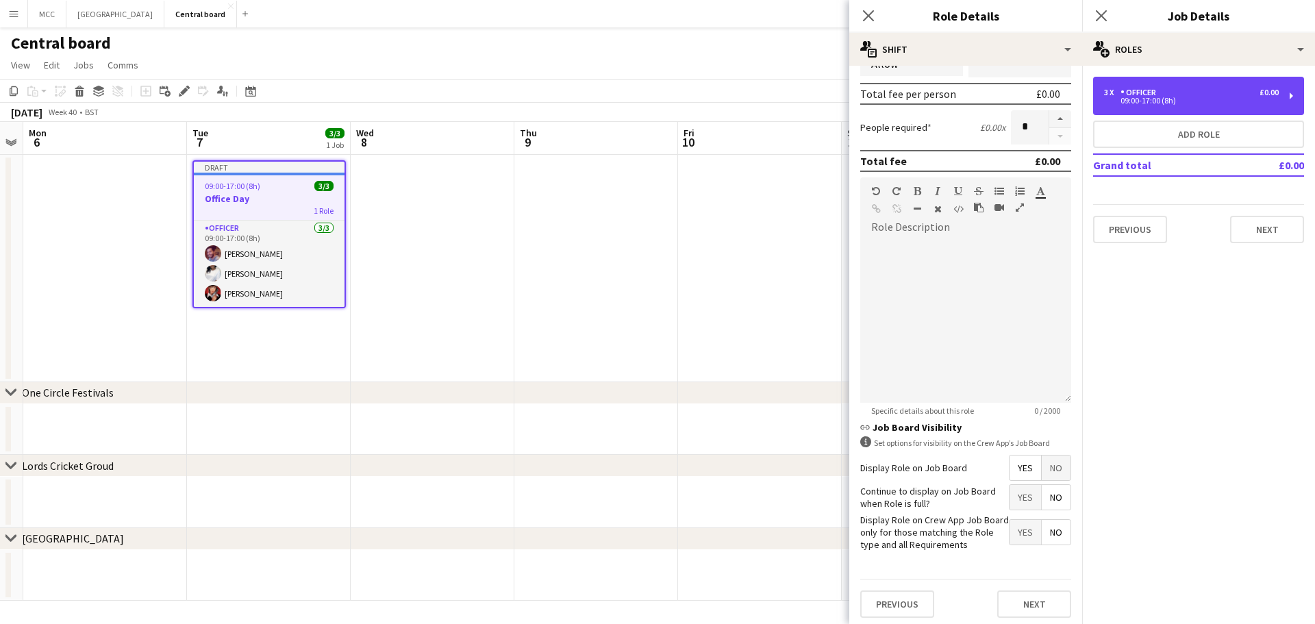
scroll to position [304, 0]
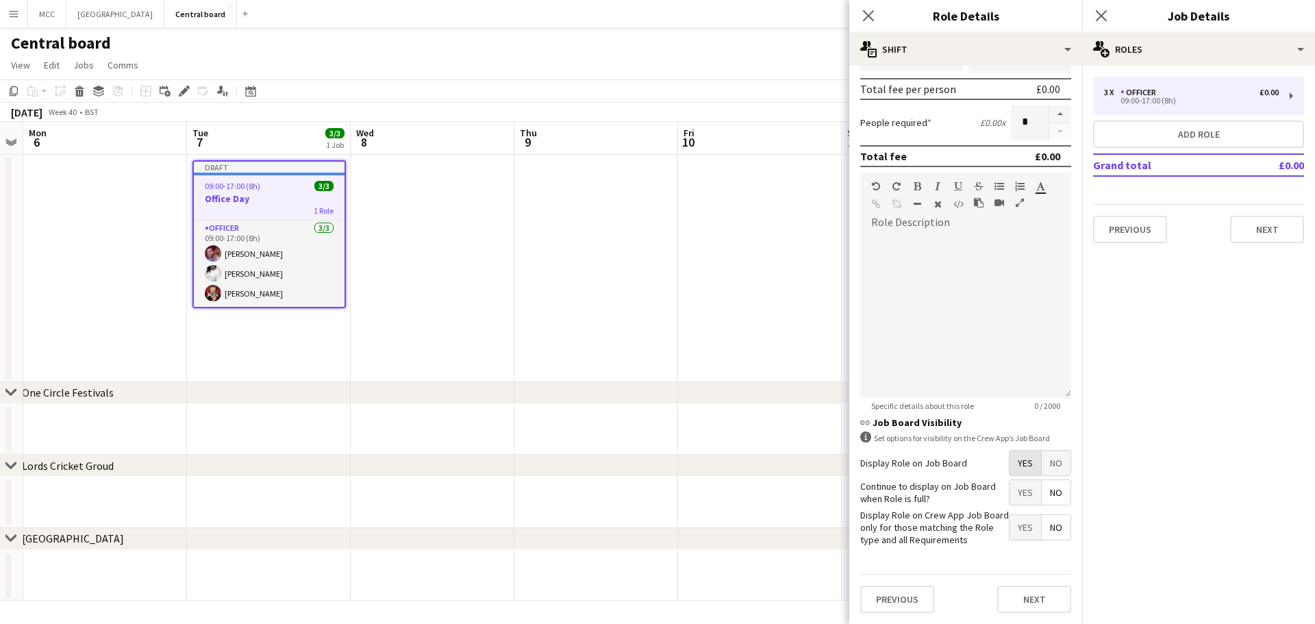
click at [1012, 462] on span "Yes" at bounding box center [1026, 463] width 32 height 25
click at [1043, 462] on span "No" at bounding box center [1056, 463] width 29 height 25
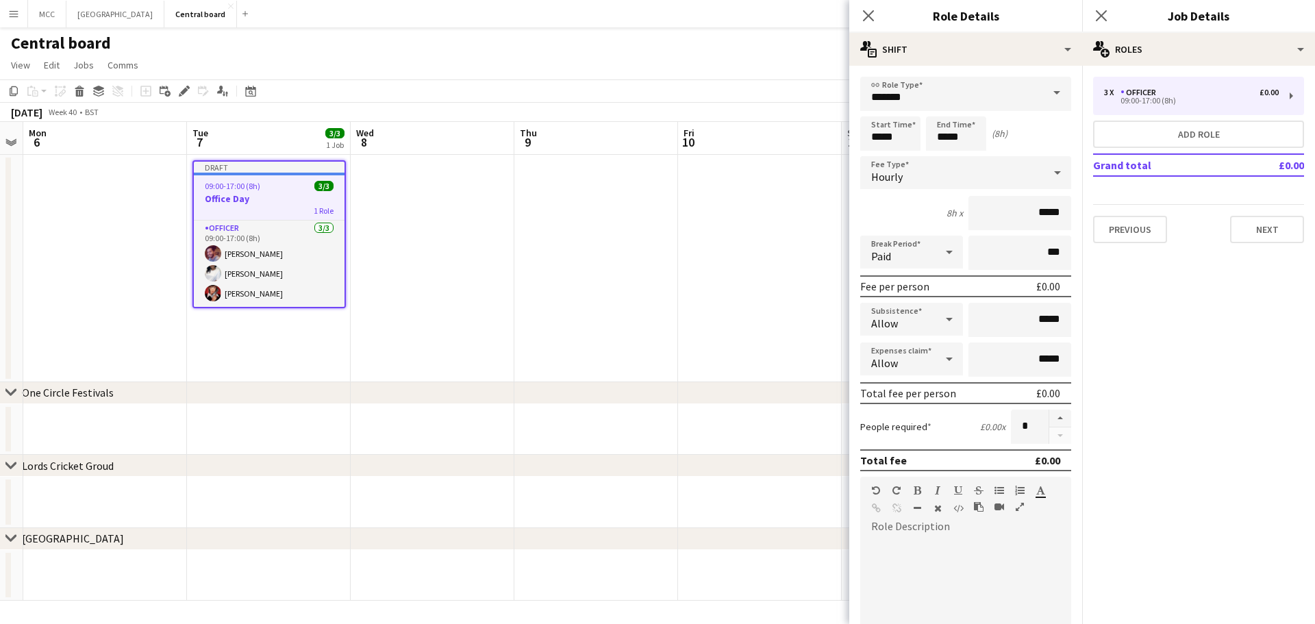
scroll to position [234, 0]
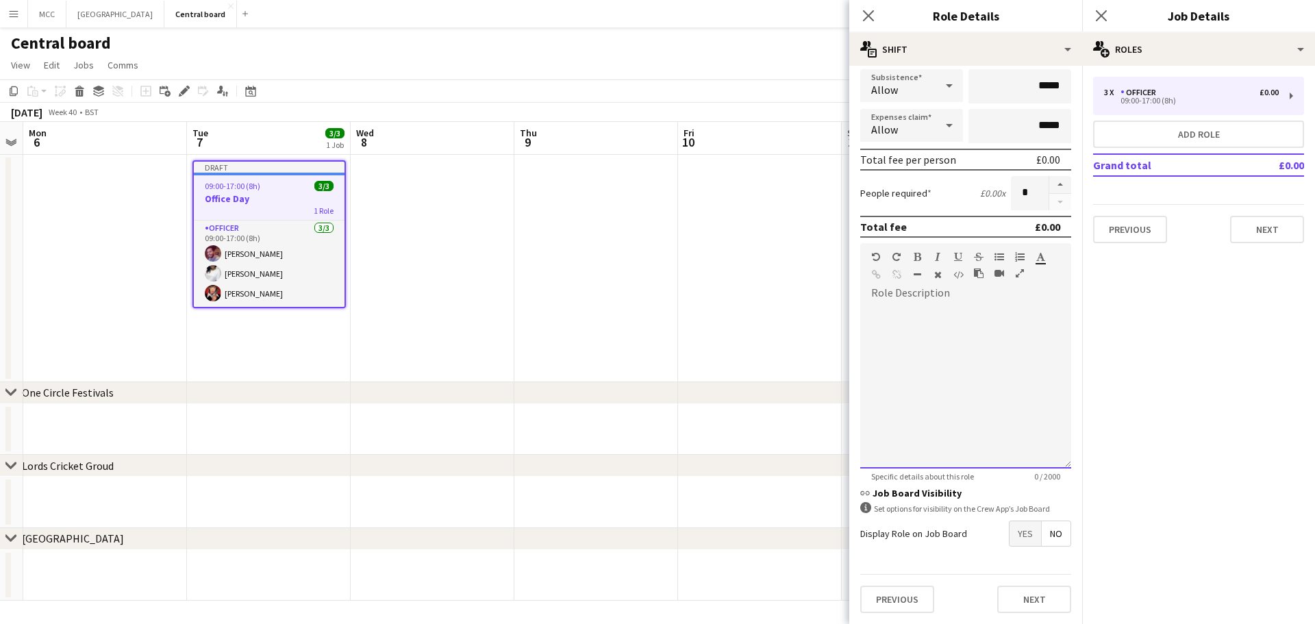
click at [915, 312] on div at bounding box center [965, 386] width 211 height 164
click at [897, 314] on div at bounding box center [965, 386] width 211 height 164
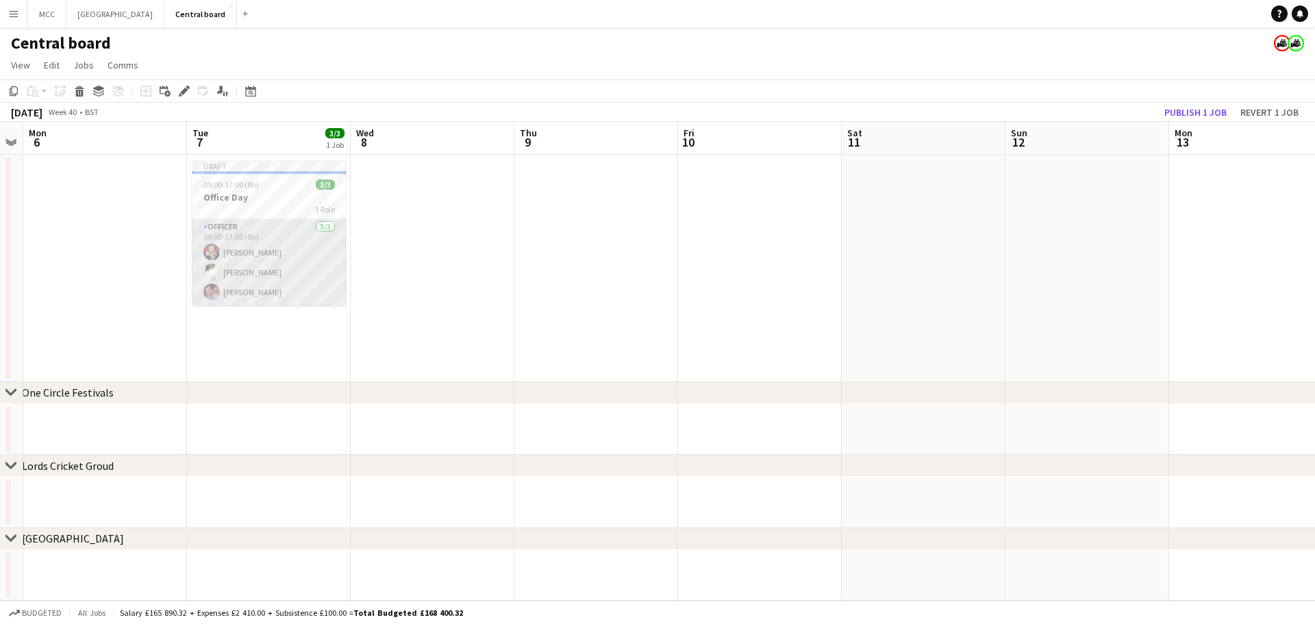
click at [260, 251] on app-card-role "Officer 3/3 09:00-17:00 (8h) Mia Wallace Hayley Ekwubiri Sean OSullivan" at bounding box center [269, 262] width 153 height 86
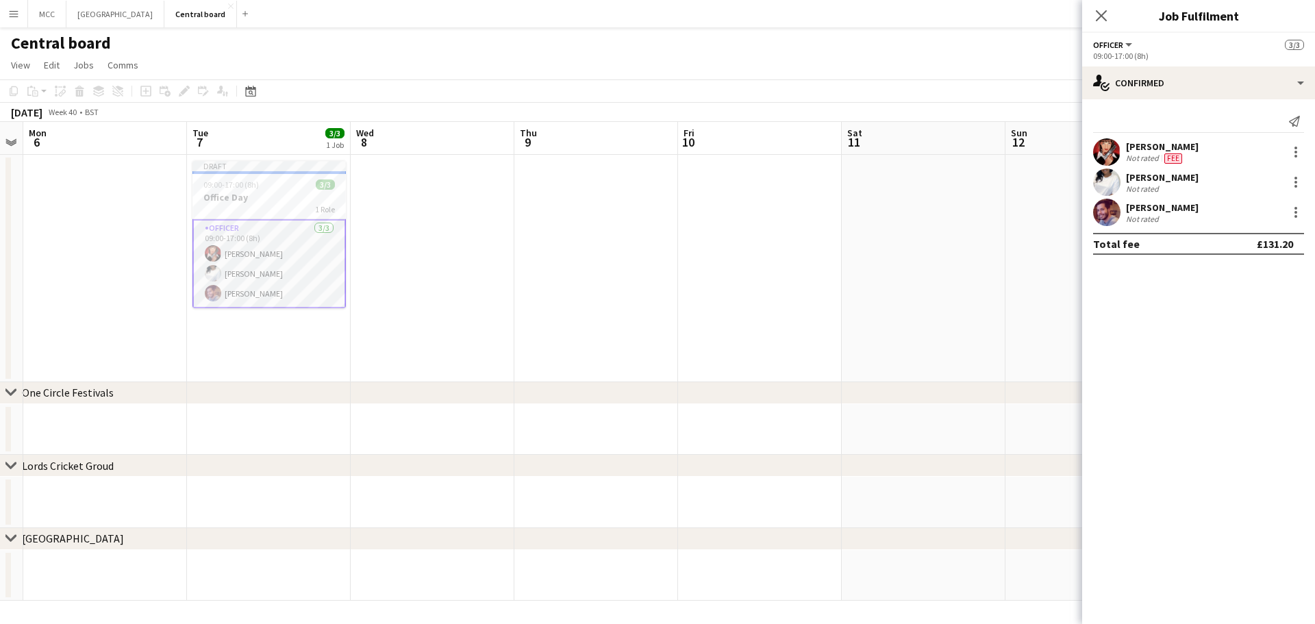
click at [450, 249] on app-date-cell at bounding box center [433, 268] width 164 height 227
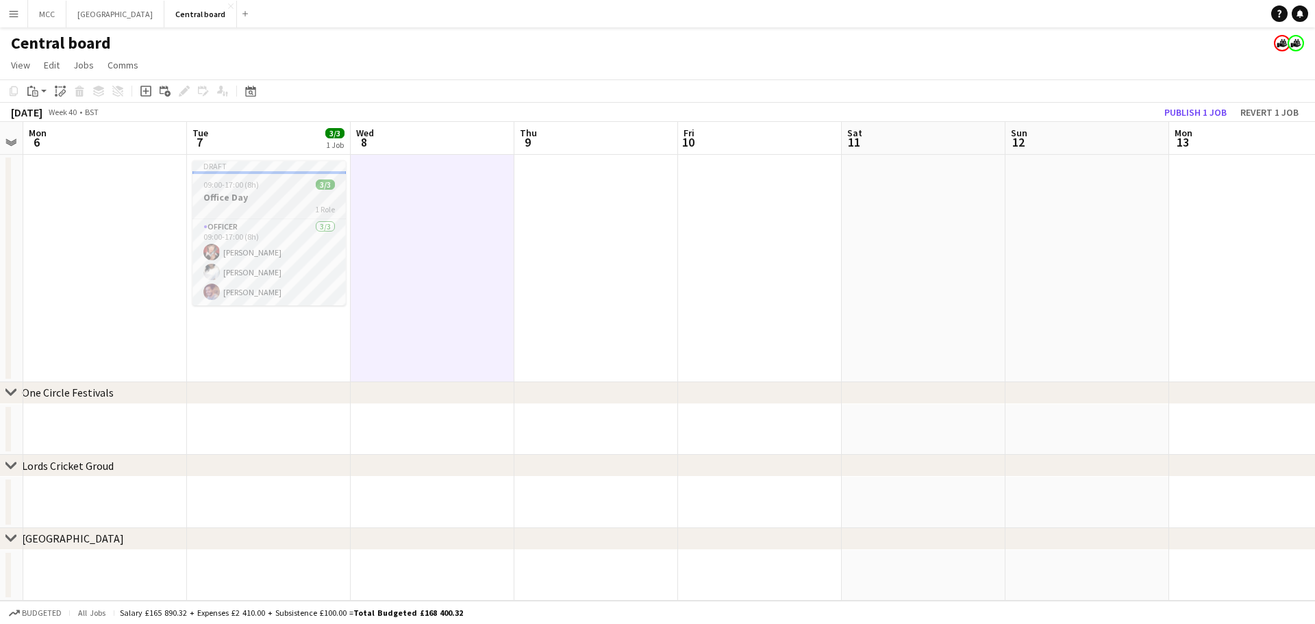
click at [246, 187] on span "09:00-17:00 (8h)" at bounding box center [230, 184] width 55 height 10
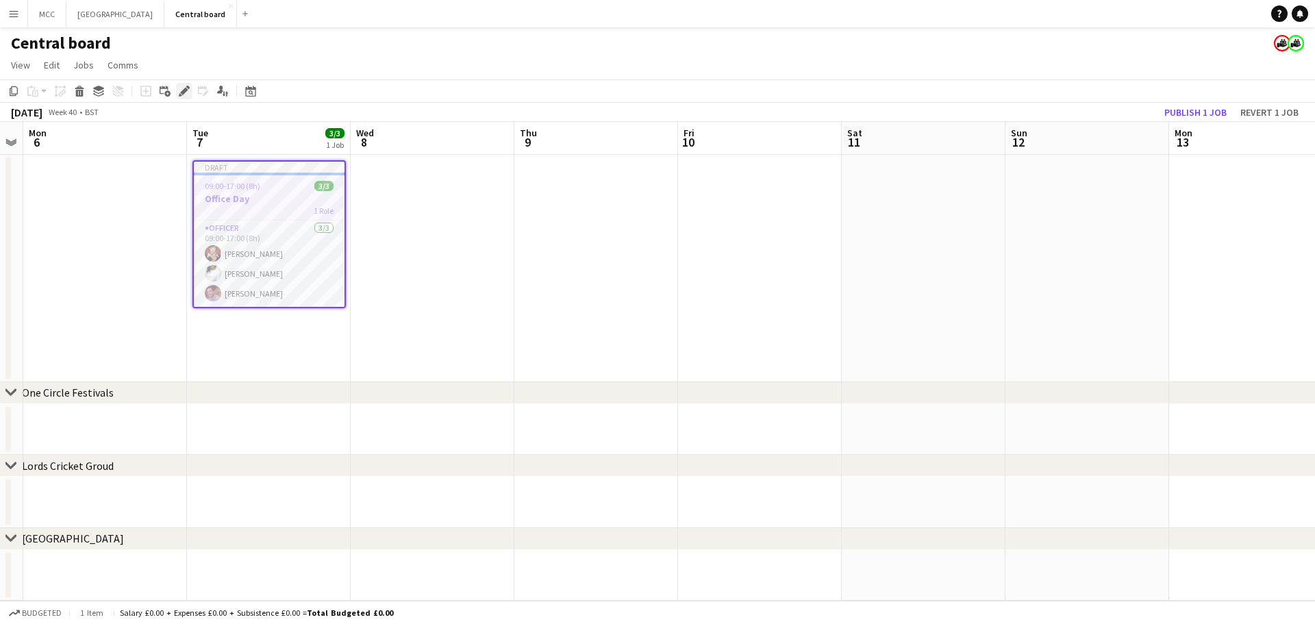
click at [177, 92] on div "Edit" at bounding box center [184, 91] width 16 height 16
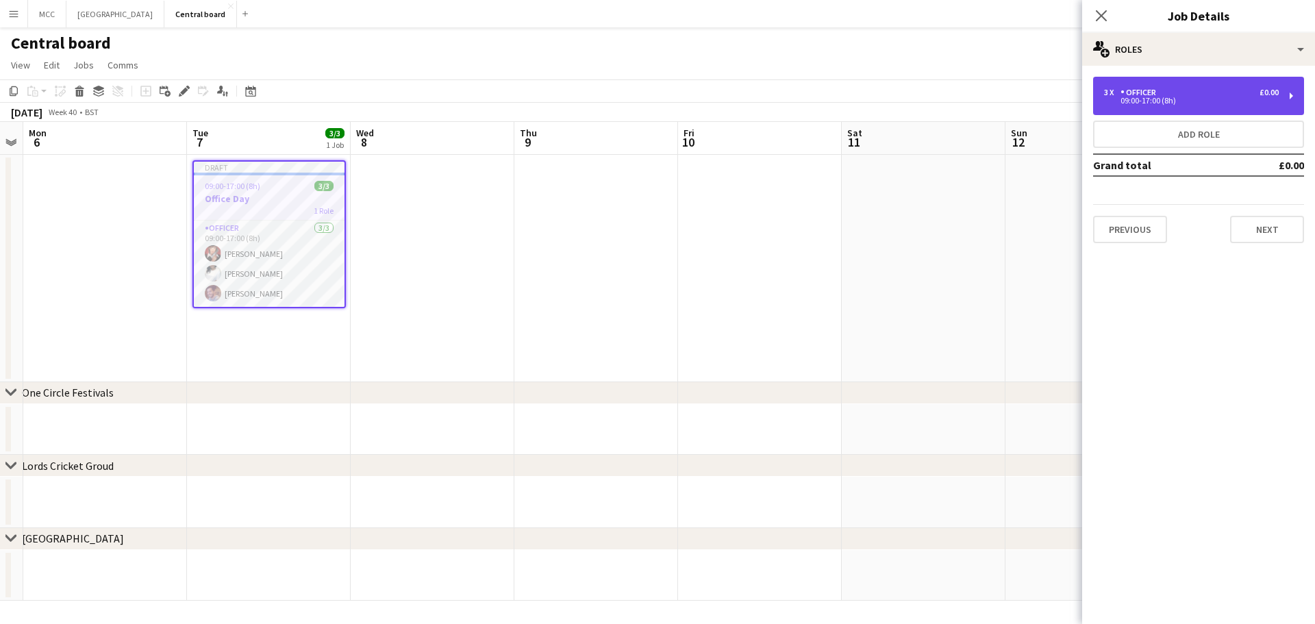
click at [1145, 106] on div "3 x Officer £0.00 09:00-17:00 (8h)" at bounding box center [1198, 96] width 211 height 38
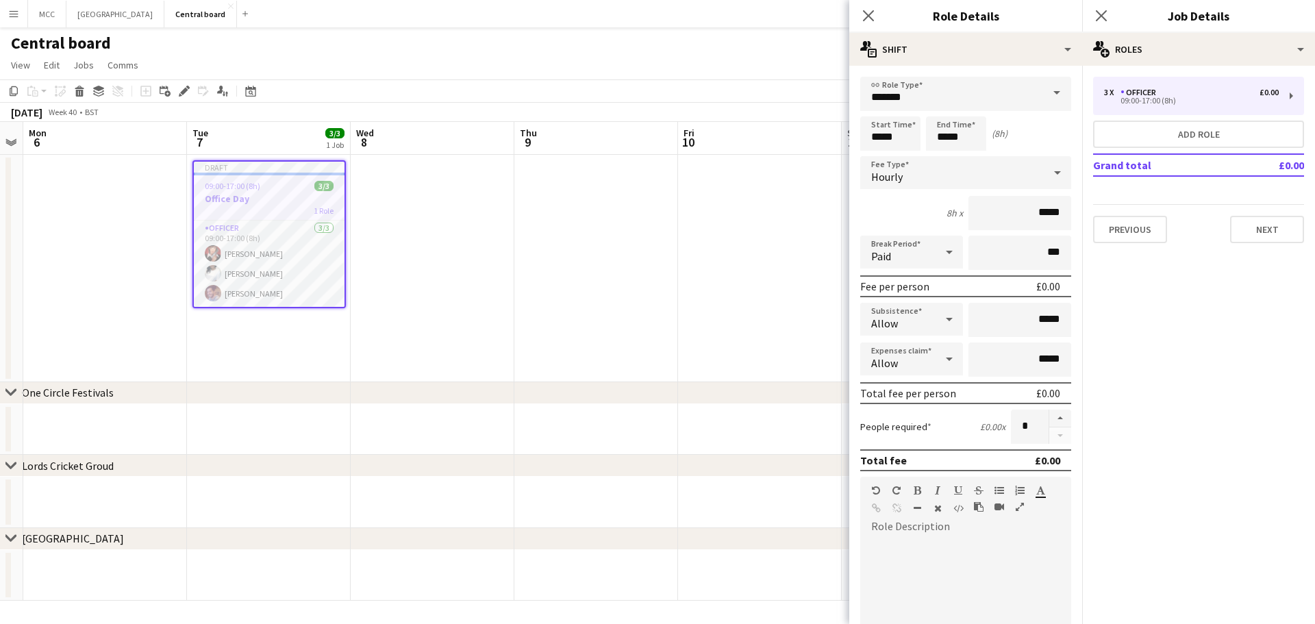
click at [943, 533] on div at bounding box center [965, 615] width 211 height 174
click at [928, 546] on div at bounding box center [965, 620] width 211 height 164
click at [1054, 545] on div "**********" at bounding box center [960, 620] width 201 height 164
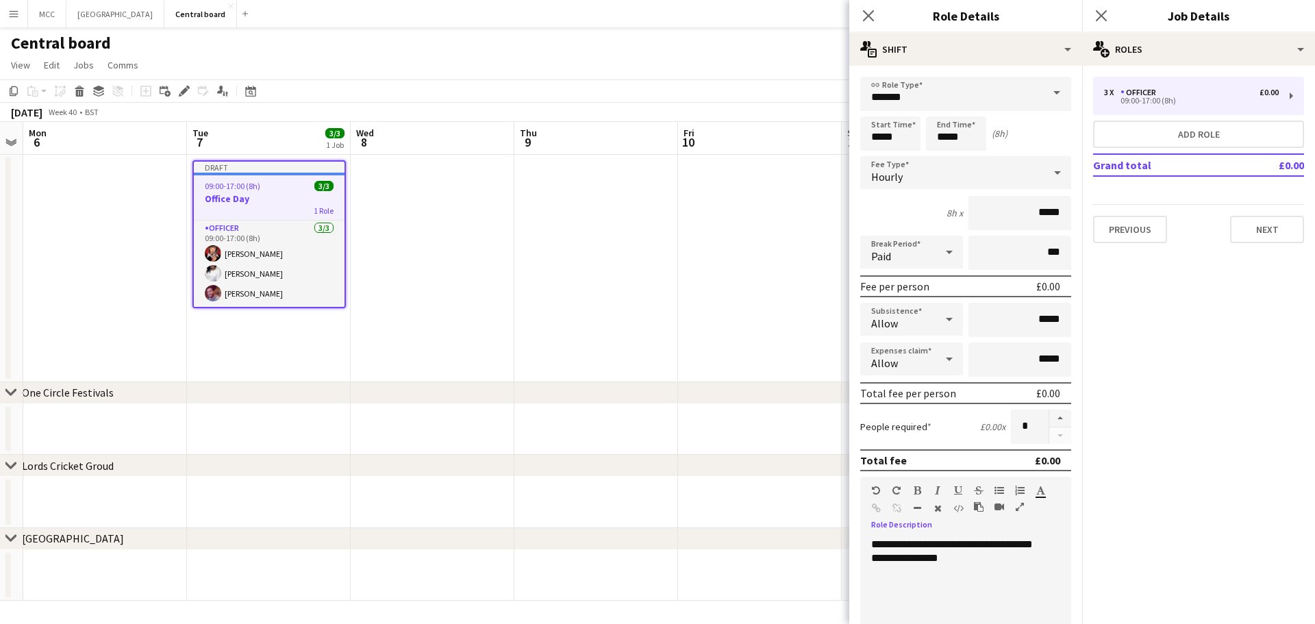
click at [1012, 559] on div "**********" at bounding box center [960, 620] width 201 height 164
click at [994, 562] on div "**********" at bounding box center [960, 620] width 201 height 164
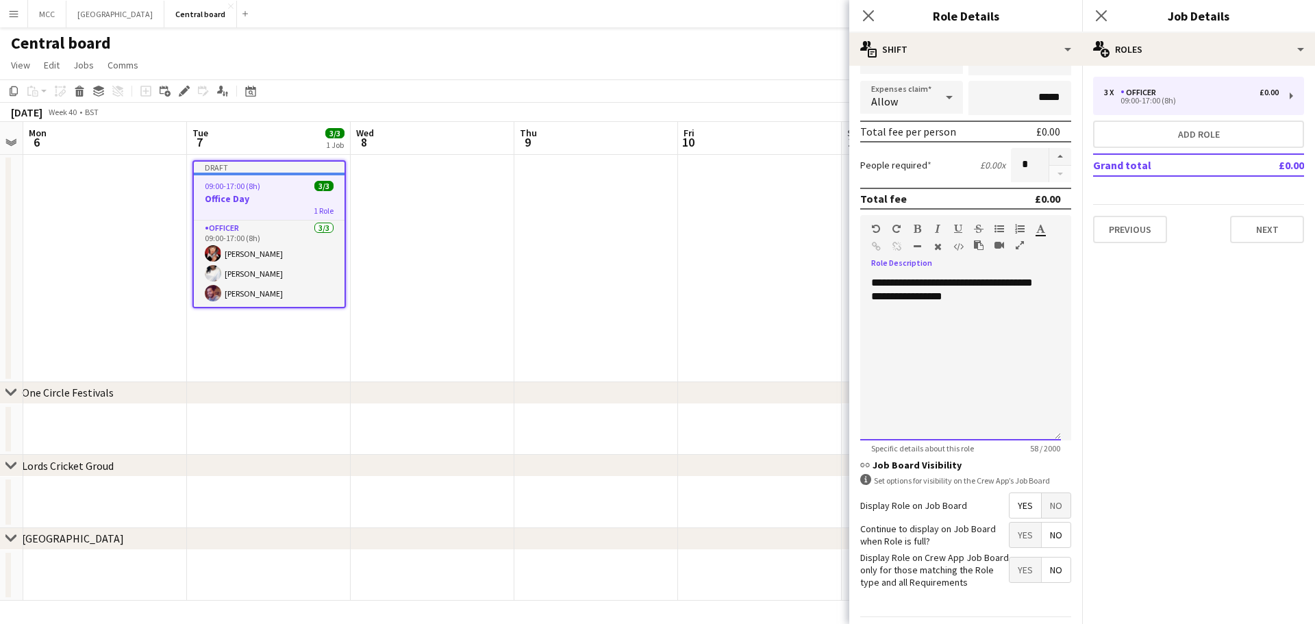
scroll to position [304, 0]
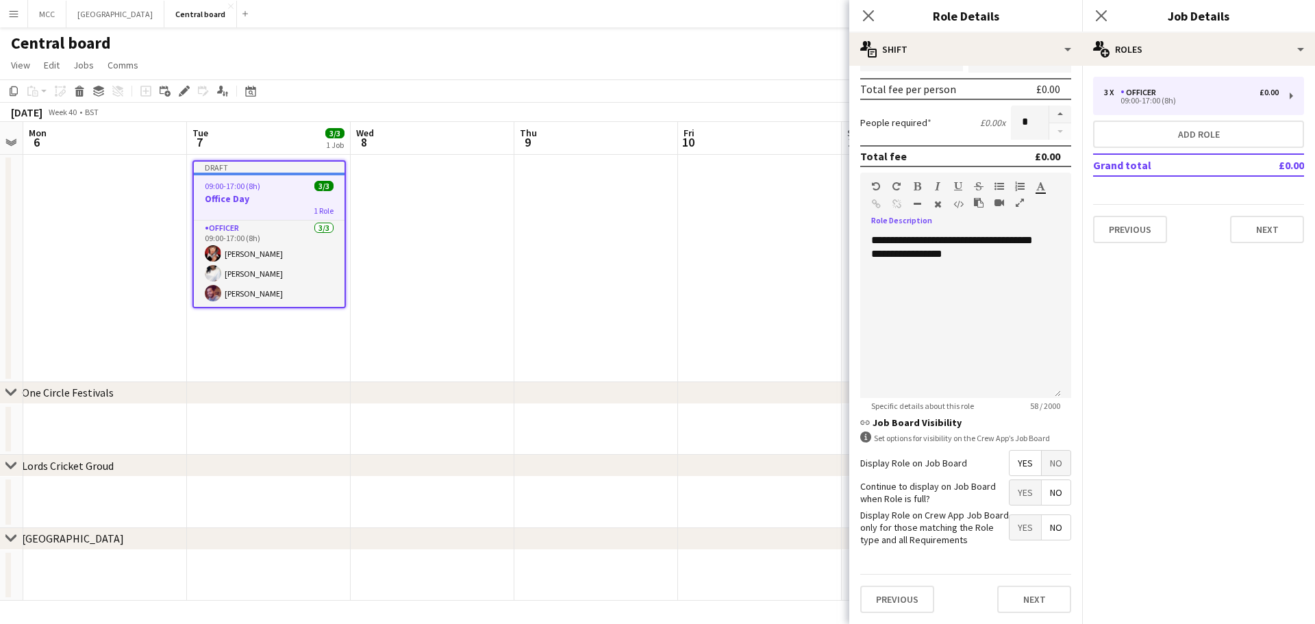
click at [1048, 464] on span "No" at bounding box center [1056, 463] width 29 height 25
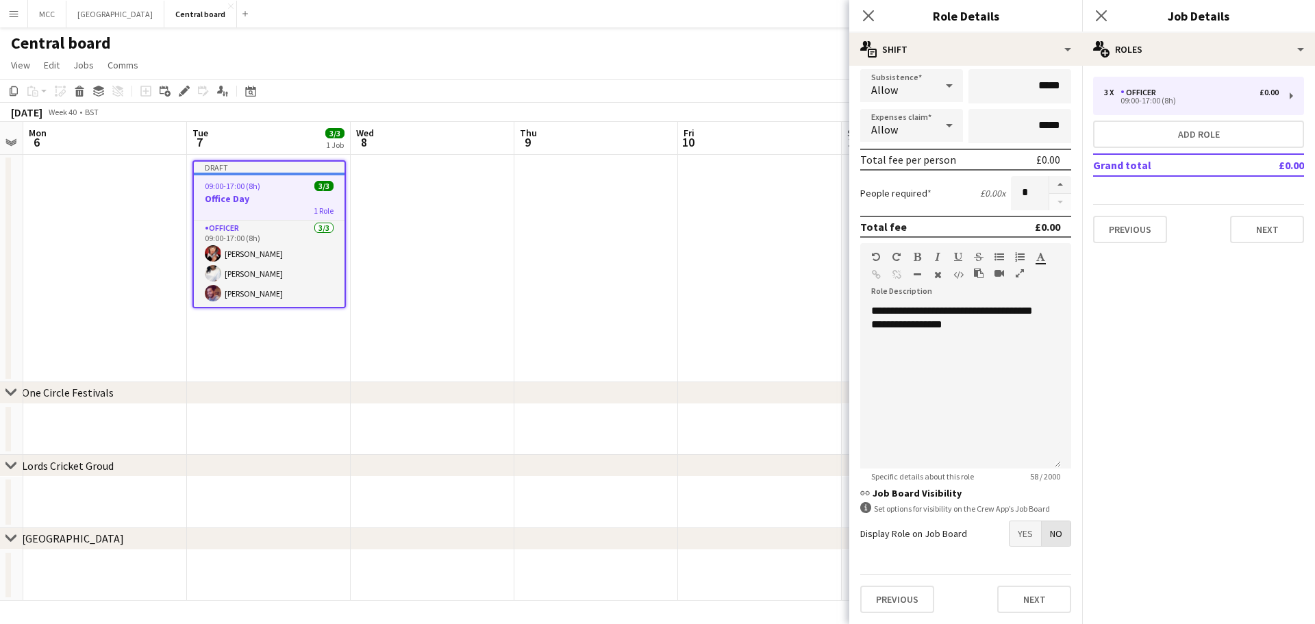
scroll to position [234, 0]
click at [1026, 597] on button "Next" at bounding box center [1034, 599] width 74 height 27
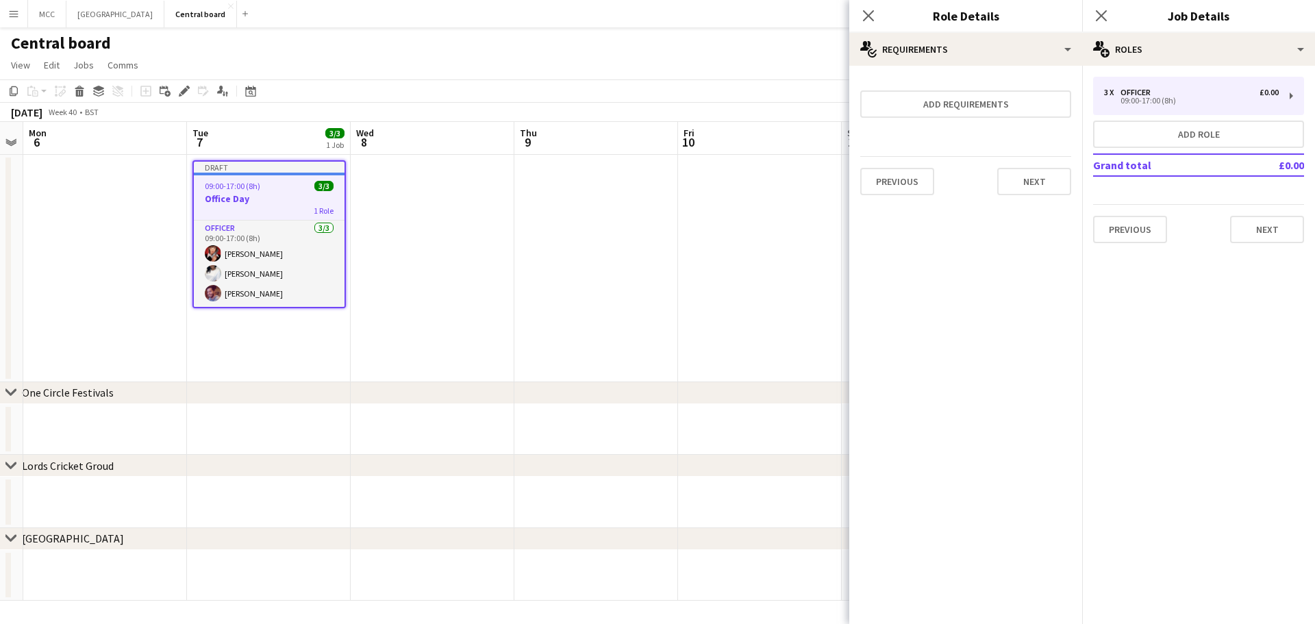
scroll to position [0, 0]
click at [547, 269] on app-date-cell at bounding box center [596, 268] width 164 height 227
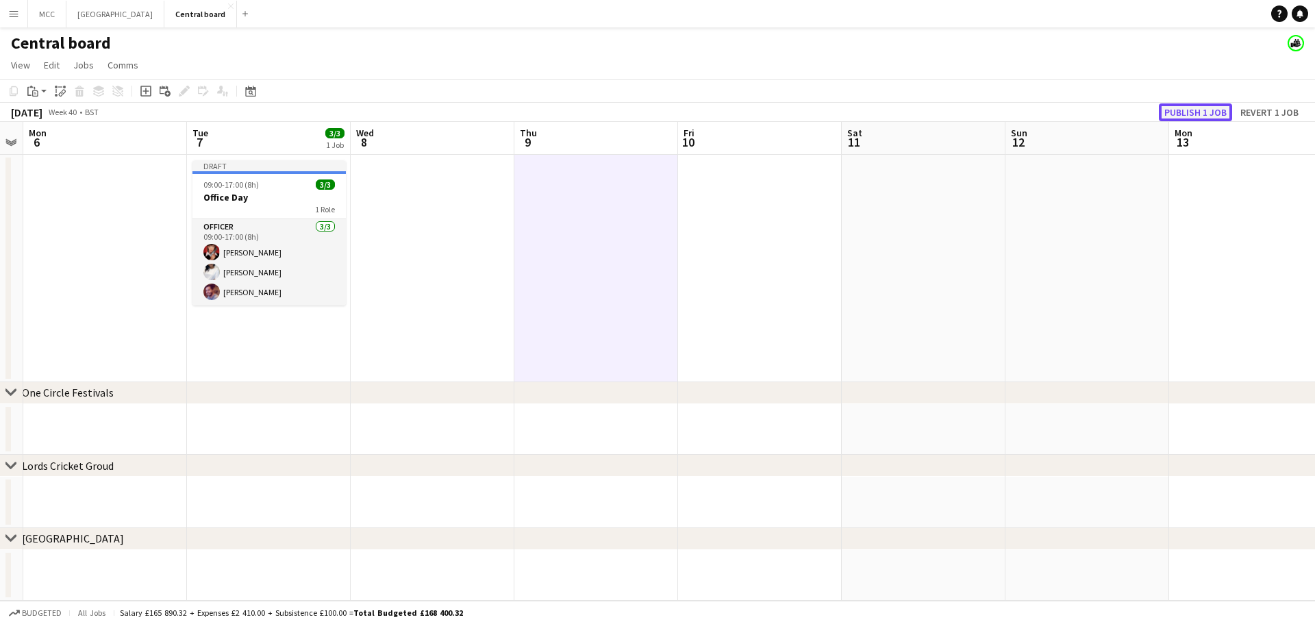
click at [1197, 116] on button "Publish 1 job" at bounding box center [1195, 112] width 73 height 18
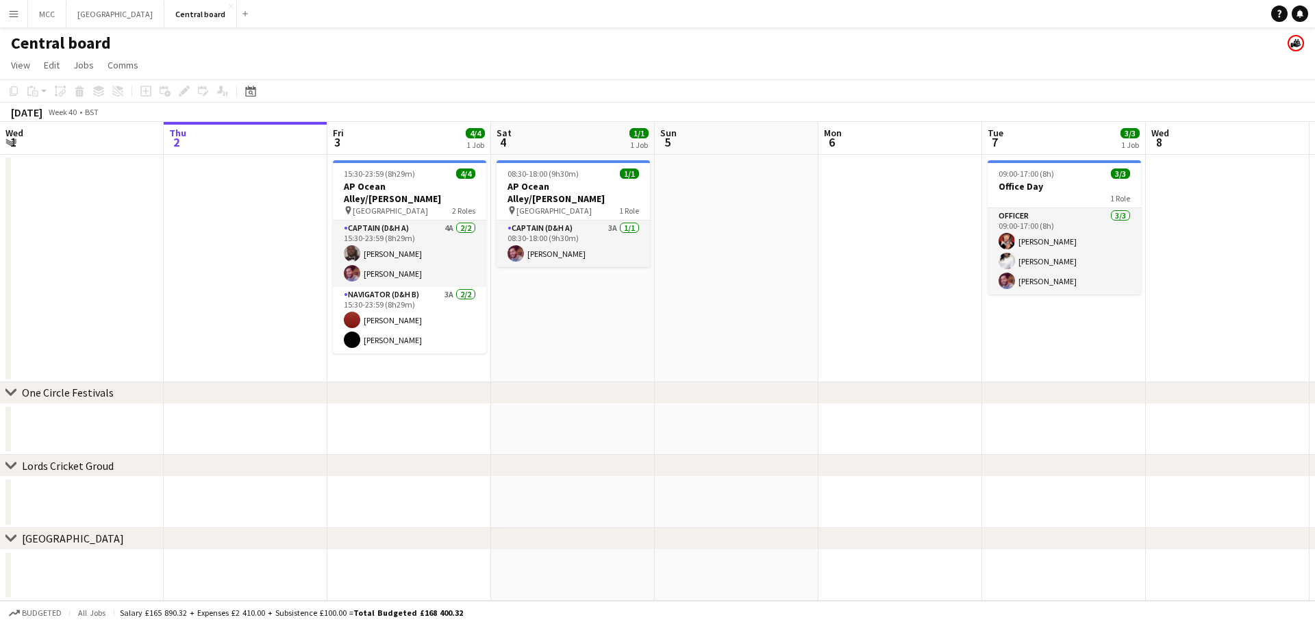
click at [12, 14] on app-icon "Menu" at bounding box center [13, 13] width 11 height 11
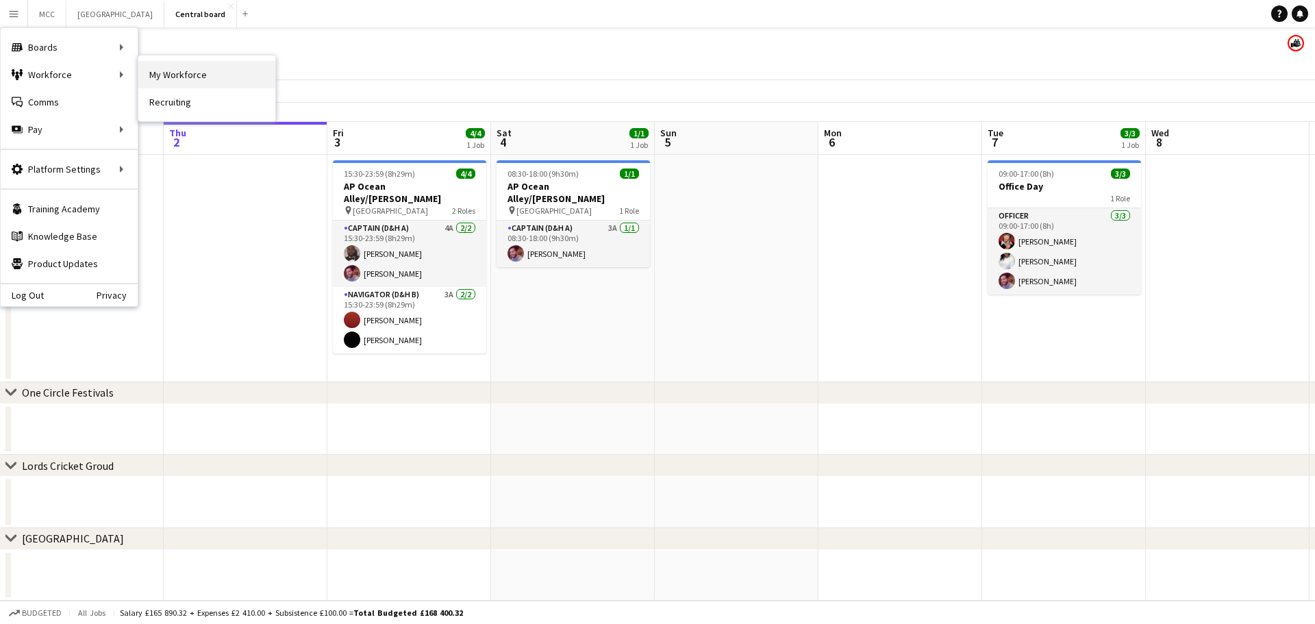
click at [176, 73] on link "My Workforce" at bounding box center [206, 74] width 137 height 27
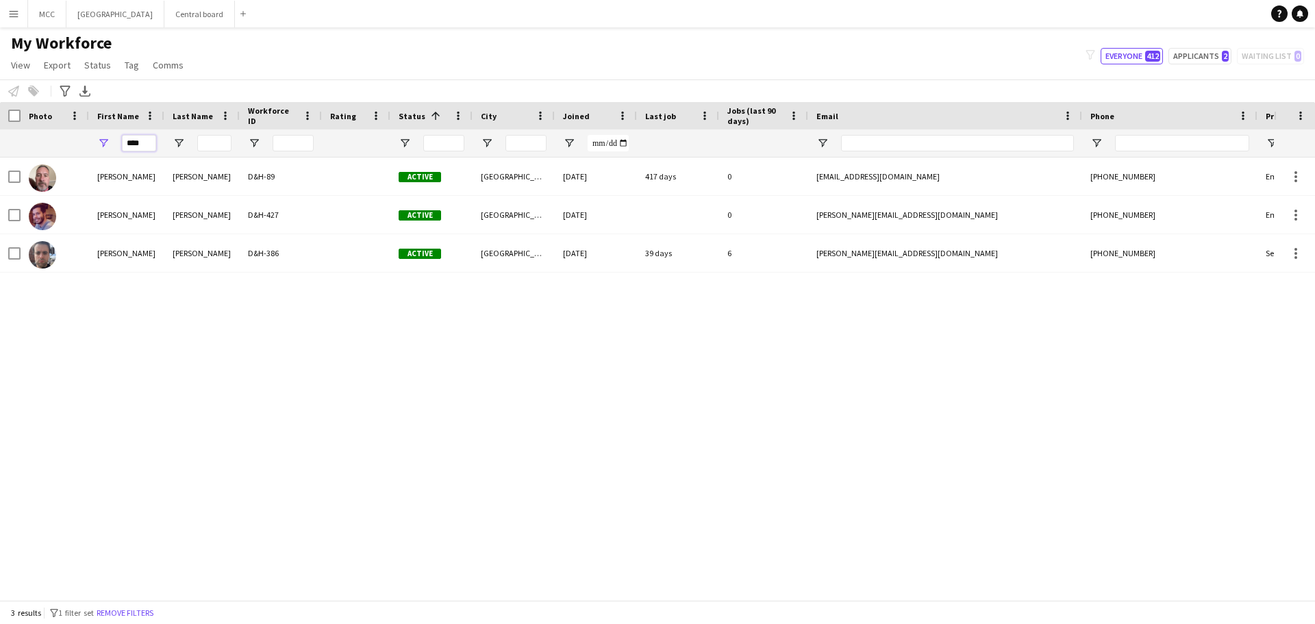
drag, startPoint x: 147, startPoint y: 142, endPoint x: 99, endPoint y: 150, distance: 48.5
click at [99, 150] on div "****" at bounding box center [126, 142] width 75 height 27
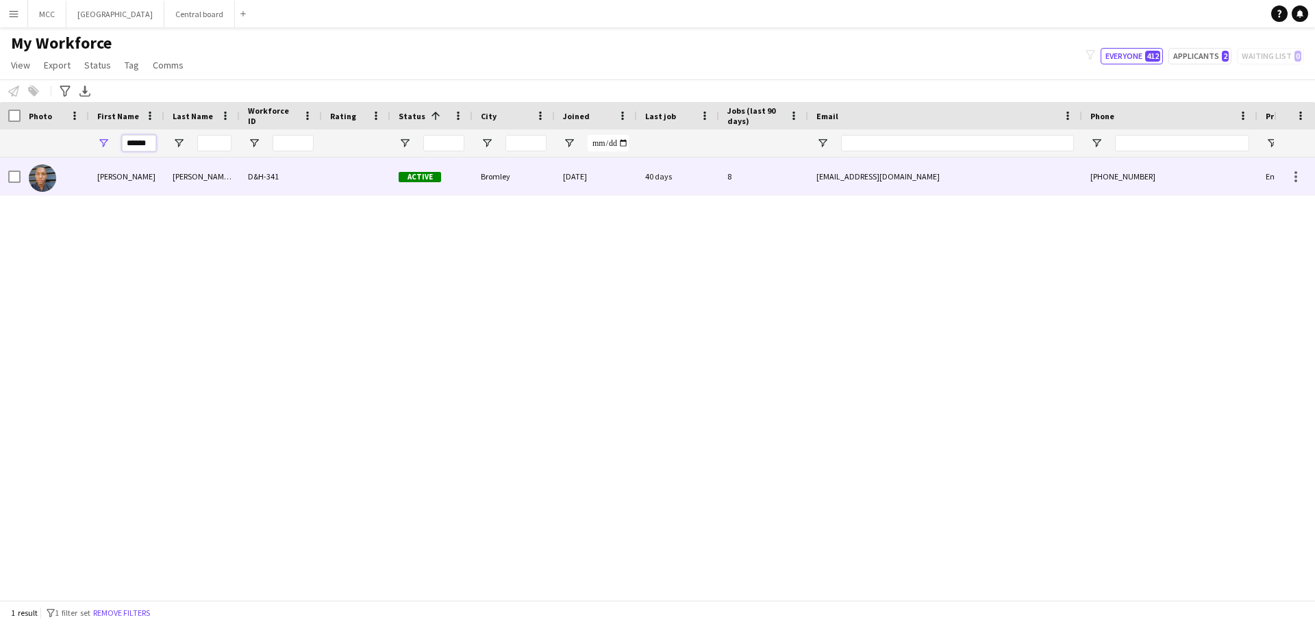
type input "******"
click at [155, 183] on div "[PERSON_NAME]" at bounding box center [126, 177] width 75 height 38
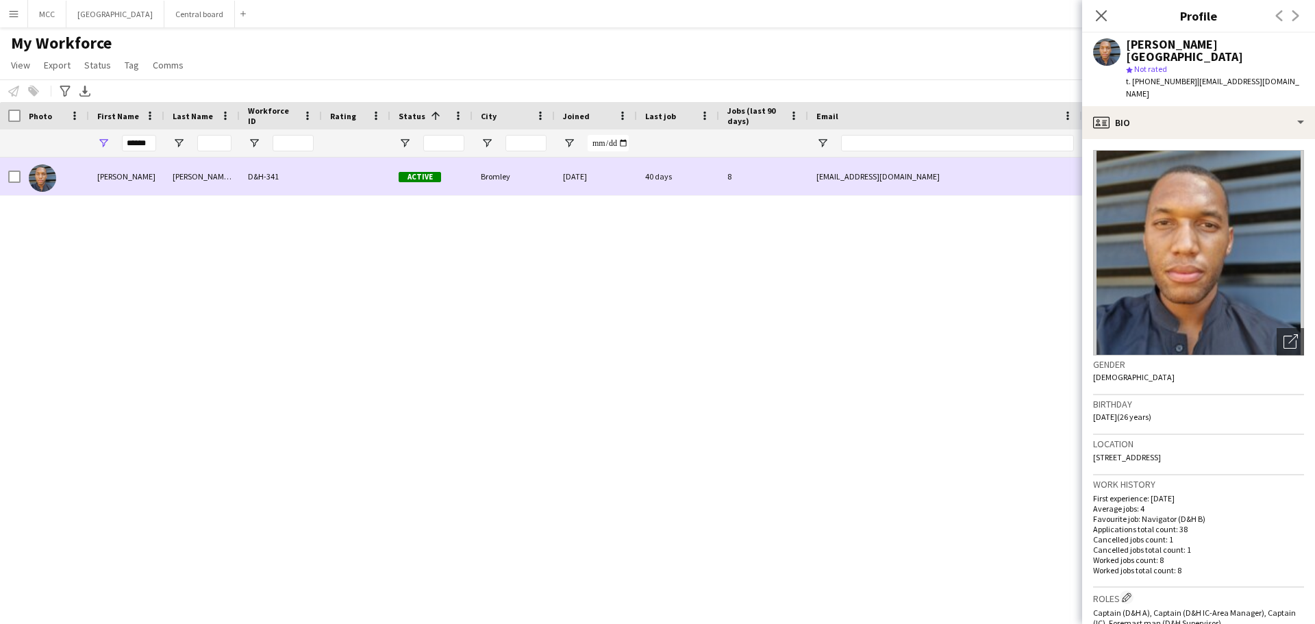
click at [967, 192] on div "[EMAIL_ADDRESS][DOMAIN_NAME]" at bounding box center [945, 177] width 274 height 38
